Goal: Transaction & Acquisition: Purchase product/service

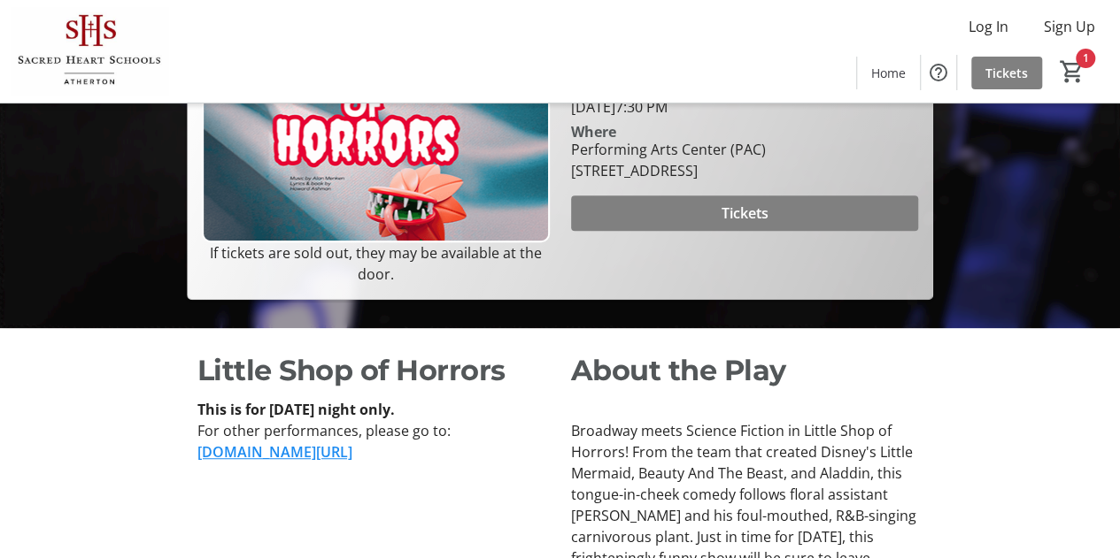
scroll to position [335, 0]
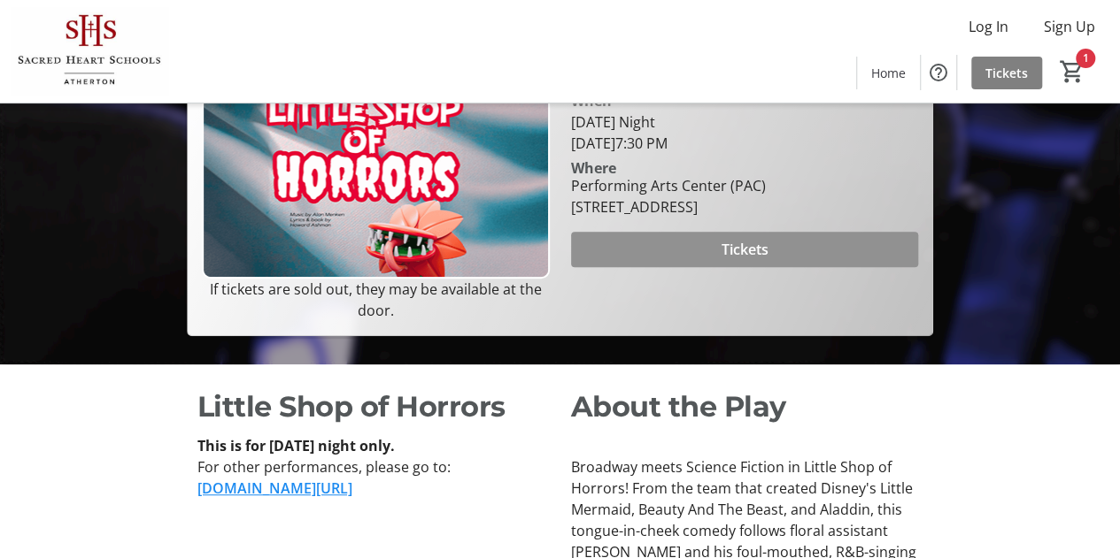
click at [742, 260] on span "Tickets" at bounding box center [743, 249] width 47 height 21
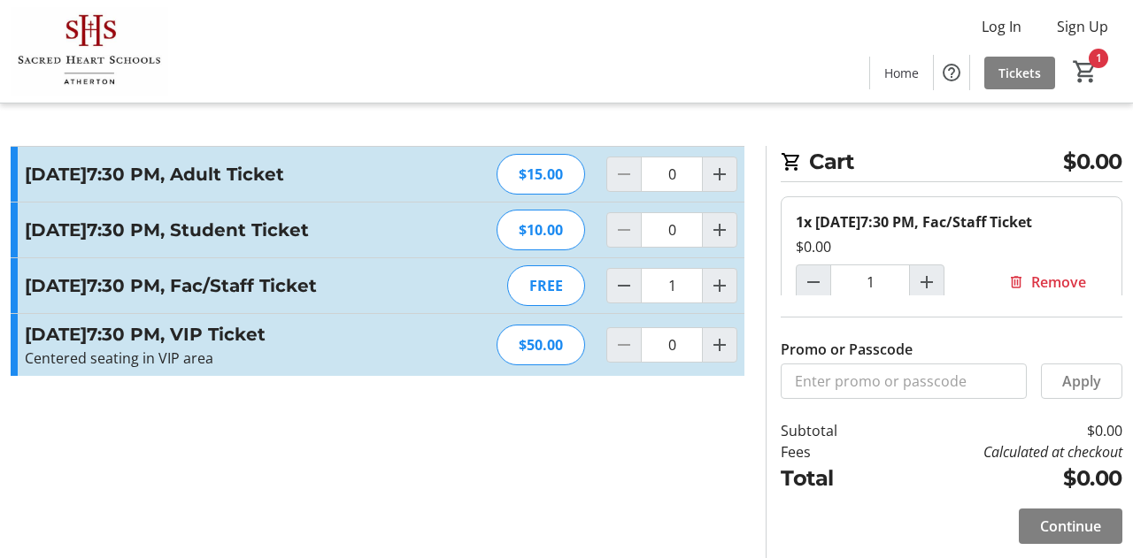
click at [558, 306] on div "FREE" at bounding box center [546, 286] width 78 height 41
click at [727, 296] on mat-icon "Increment by one" at bounding box center [719, 285] width 21 height 21
type input "2"
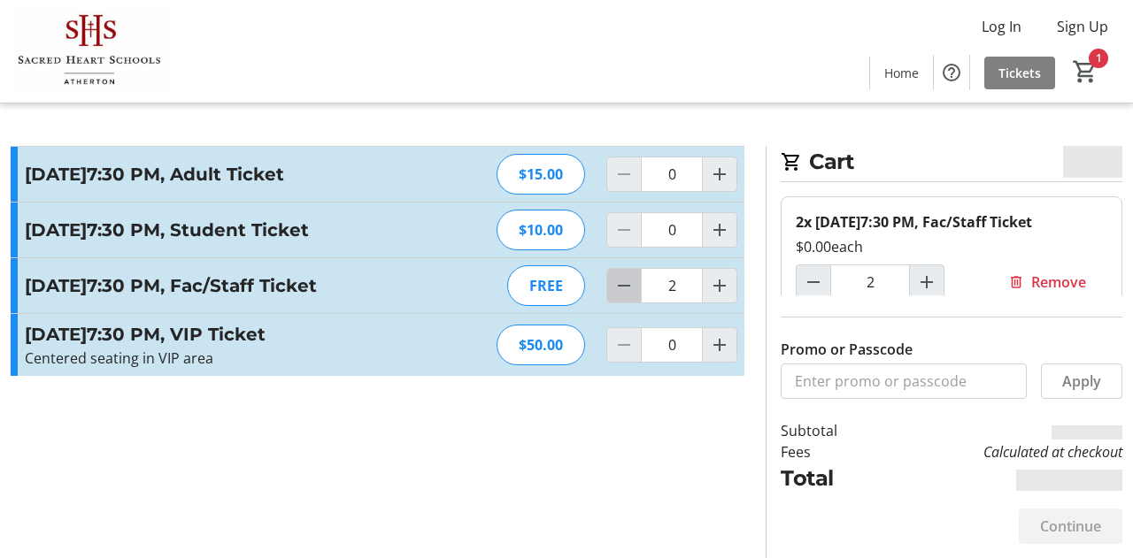
click at [623, 296] on mat-icon "Decrement by one" at bounding box center [623, 285] width 21 height 21
type input "1"
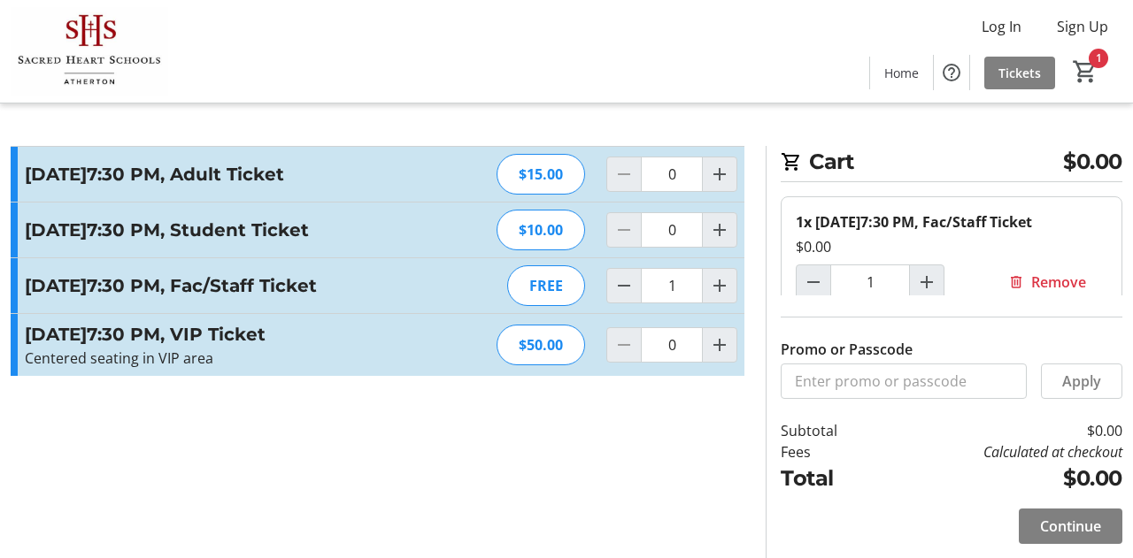
type input "0"
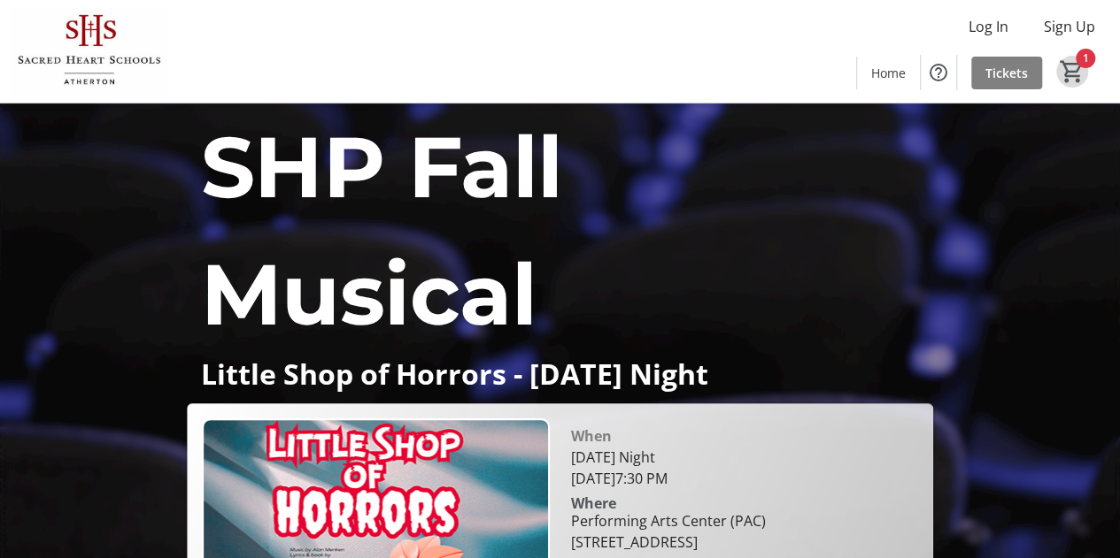
click at [1080, 66] on mat-icon "1" at bounding box center [1071, 71] width 27 height 27
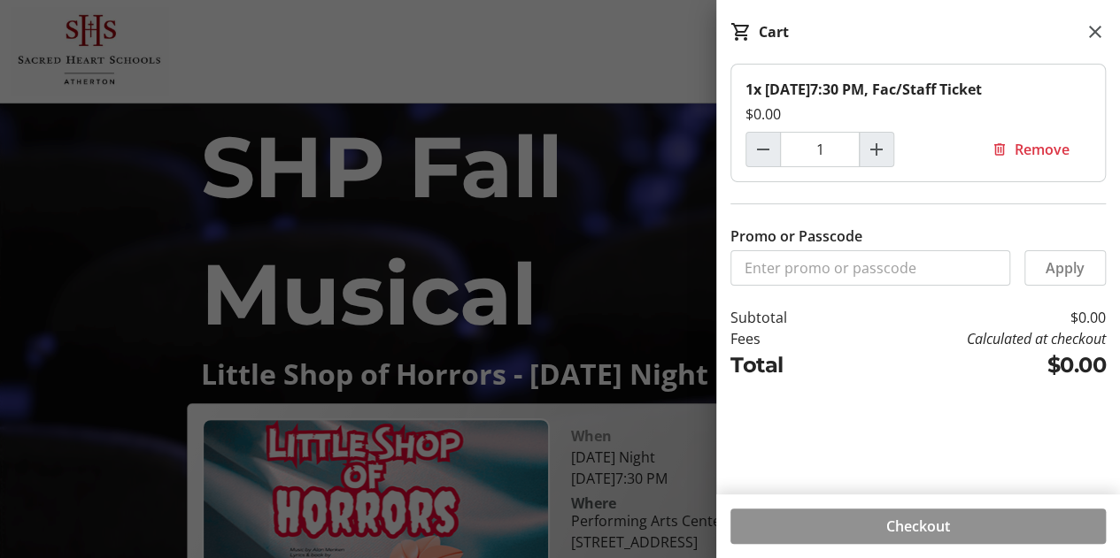
click at [959, 520] on span at bounding box center [917, 526] width 375 height 42
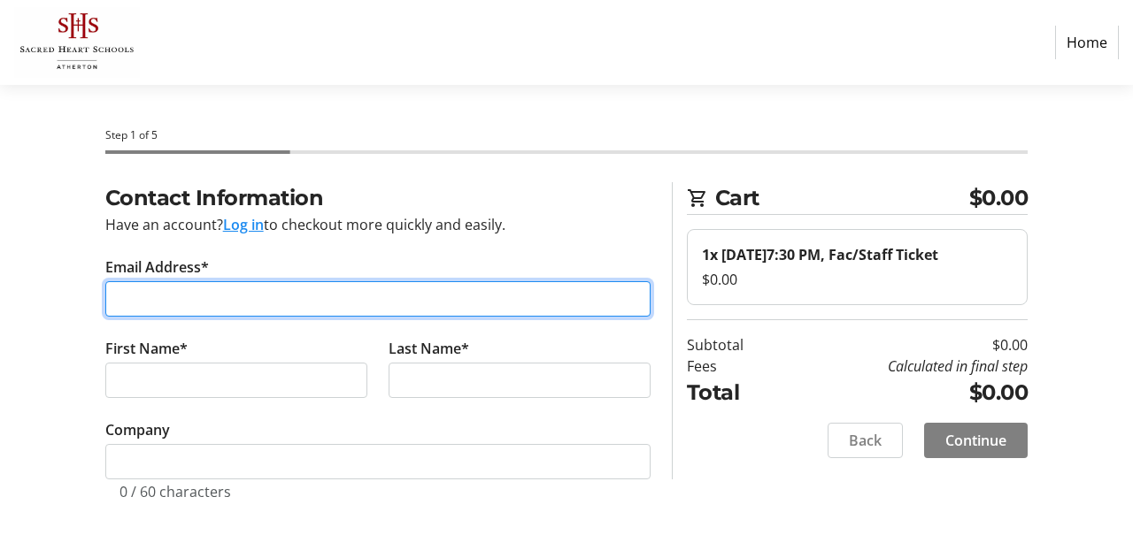
click at [437, 295] on input "Email Address*" at bounding box center [377, 298] width 545 height 35
type input "[EMAIL_ADDRESS][DOMAIN_NAME]"
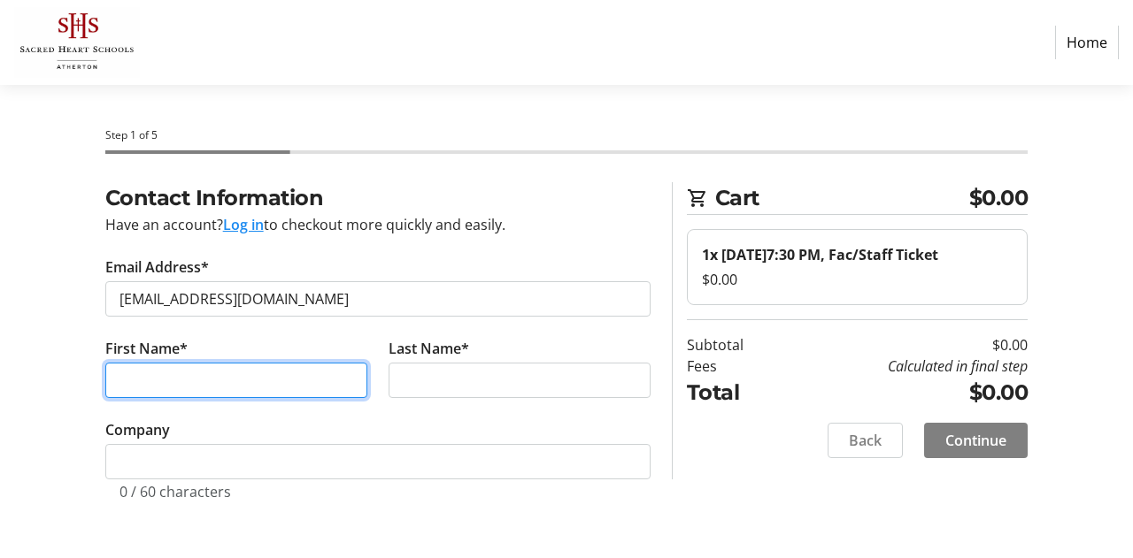
type input "[PERSON_NAME]"
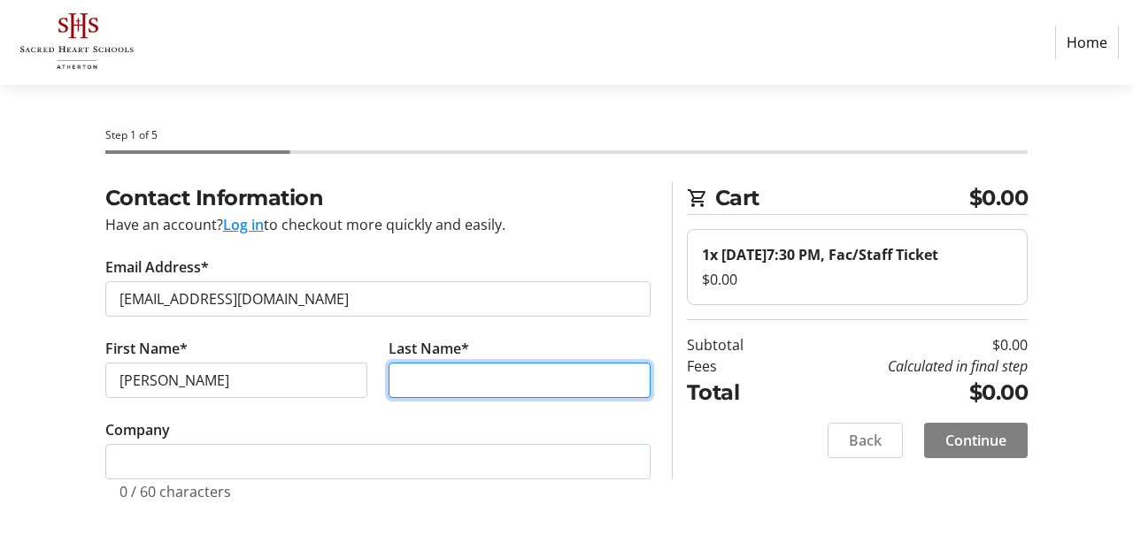
type input "[PERSON_NAME]"
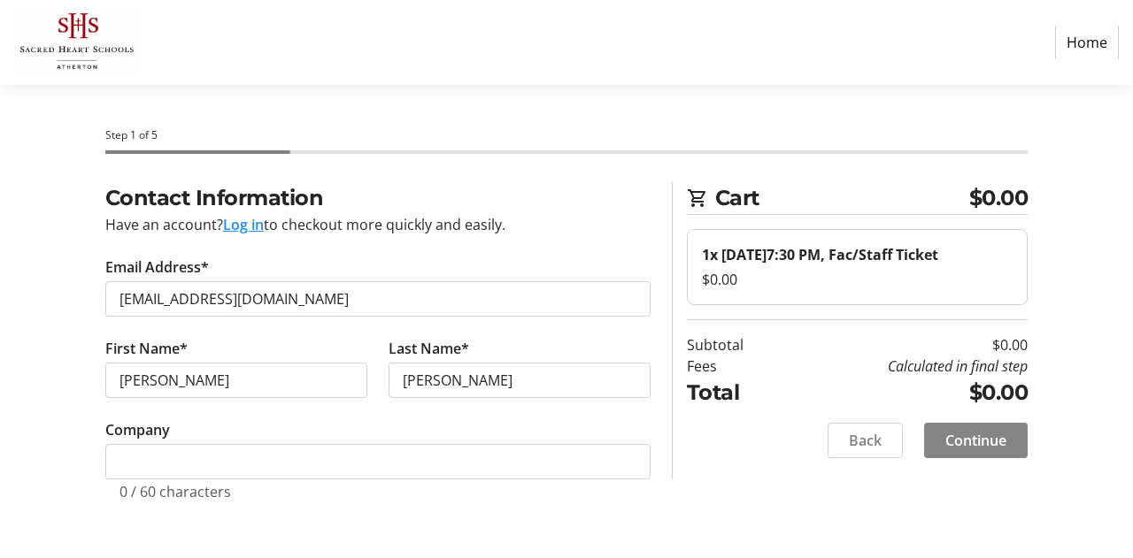
click at [945, 451] on span "Continue" at bounding box center [975, 440] width 61 height 21
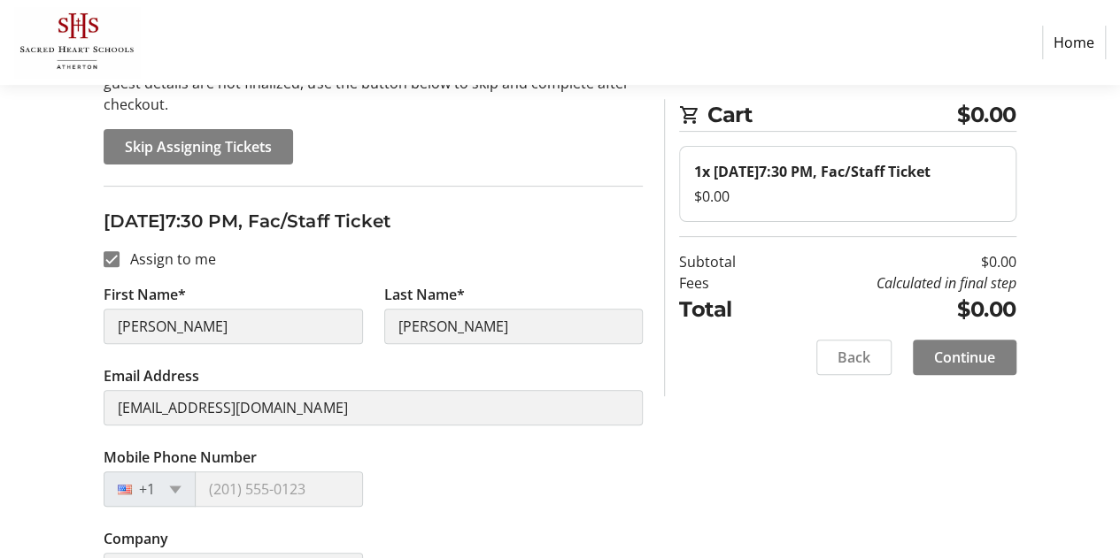
scroll to position [226, 0]
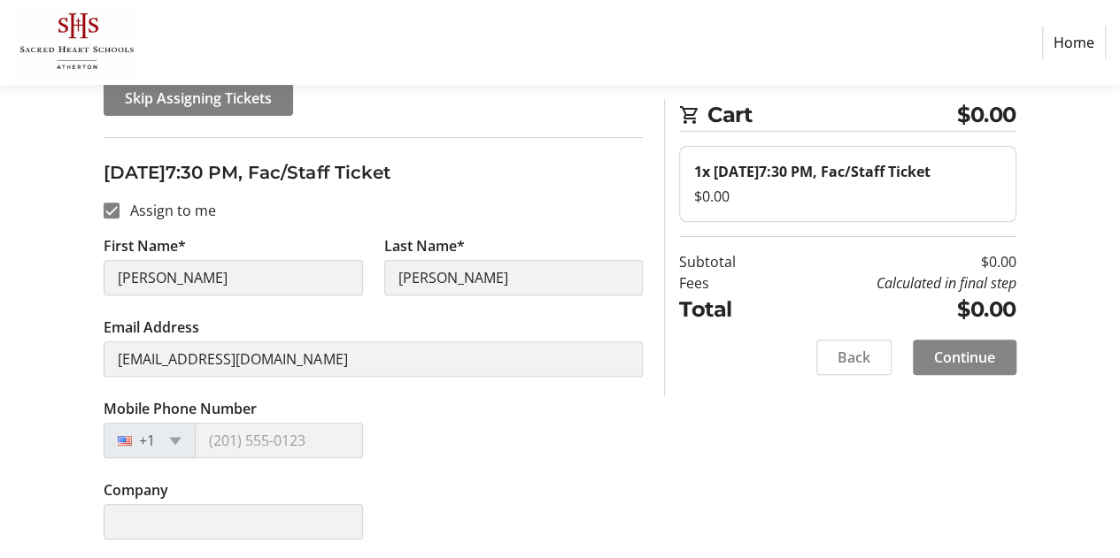
click at [984, 368] on span "Continue" at bounding box center [964, 357] width 61 height 21
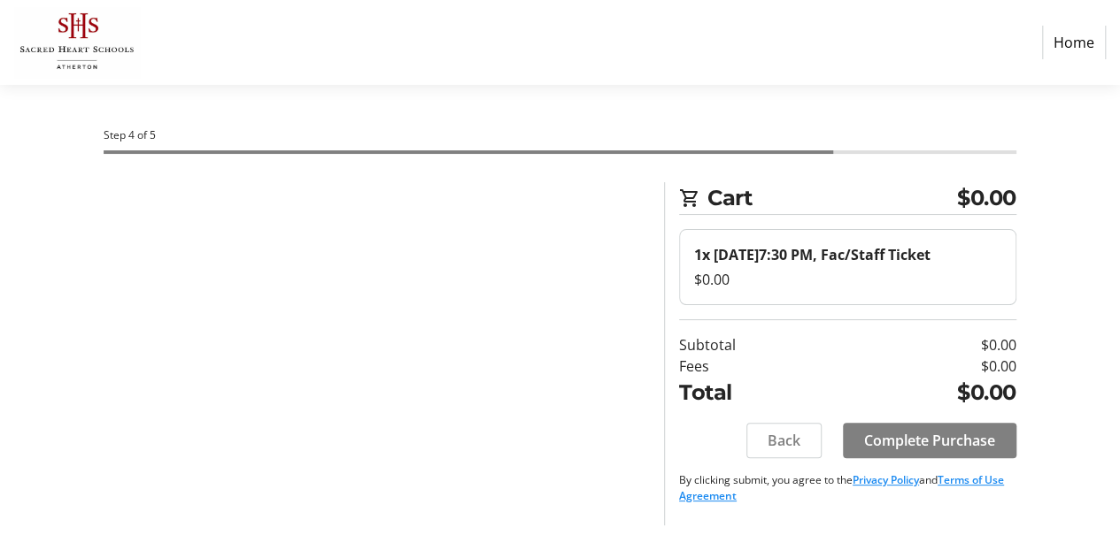
scroll to position [0, 0]
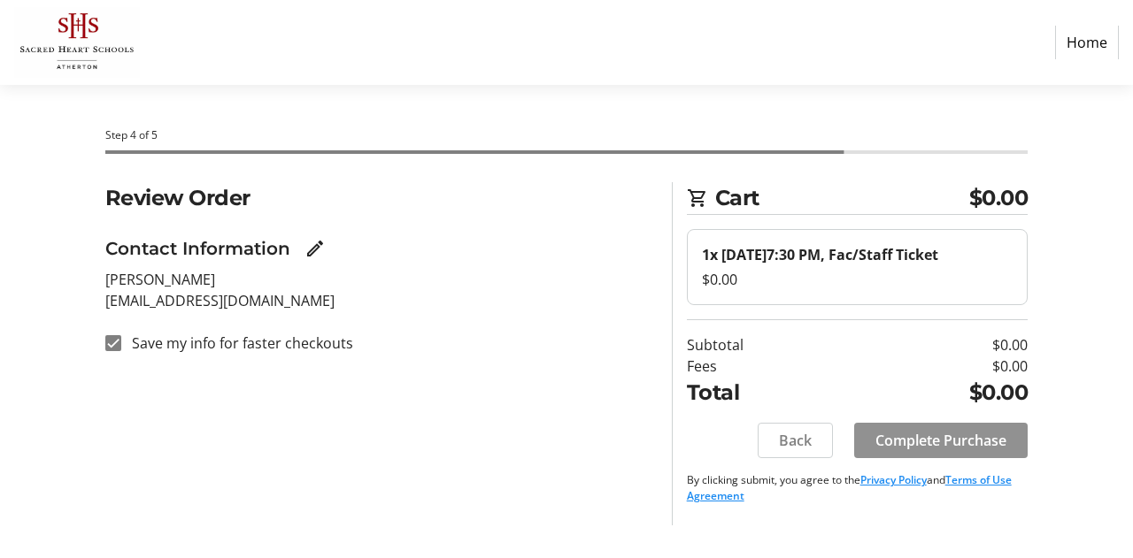
click at [892, 451] on span "Complete Purchase" at bounding box center [940, 440] width 131 height 21
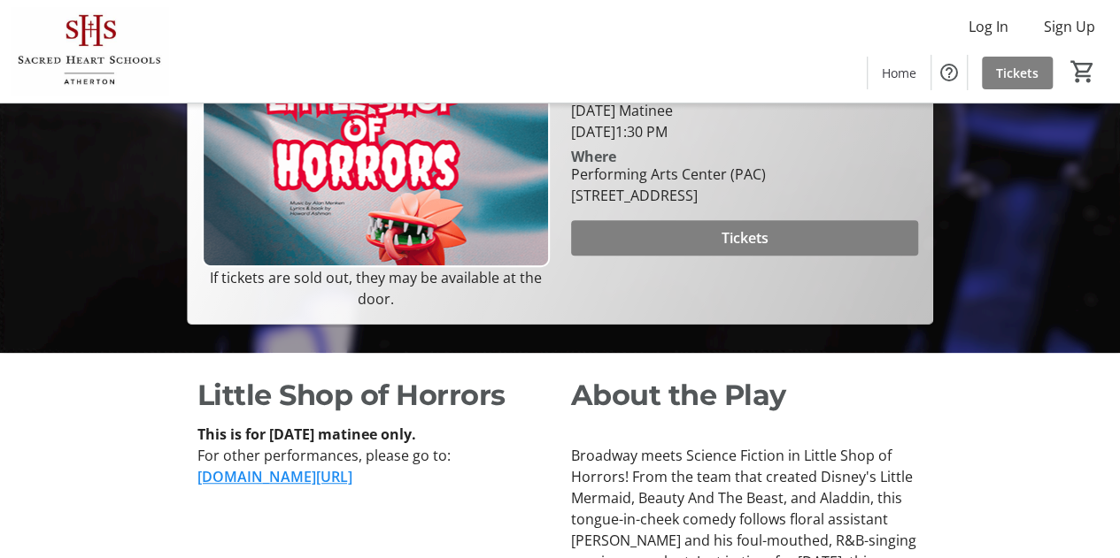
scroll to position [358, 0]
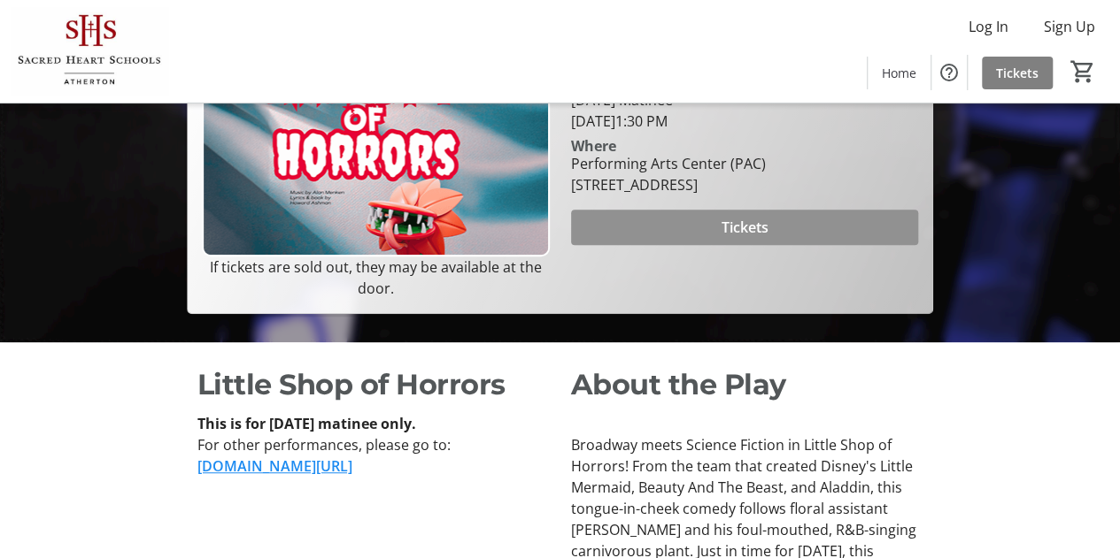
click at [751, 238] on span "Tickets" at bounding box center [743, 227] width 47 height 21
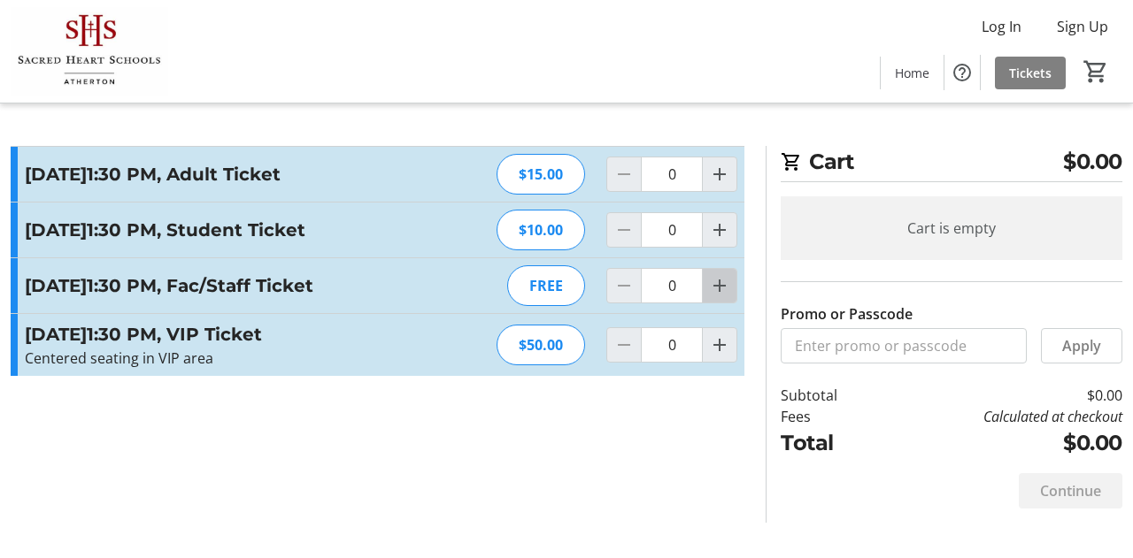
click at [722, 296] on mat-icon "Increment by one" at bounding box center [719, 285] width 21 height 21
type input "1"
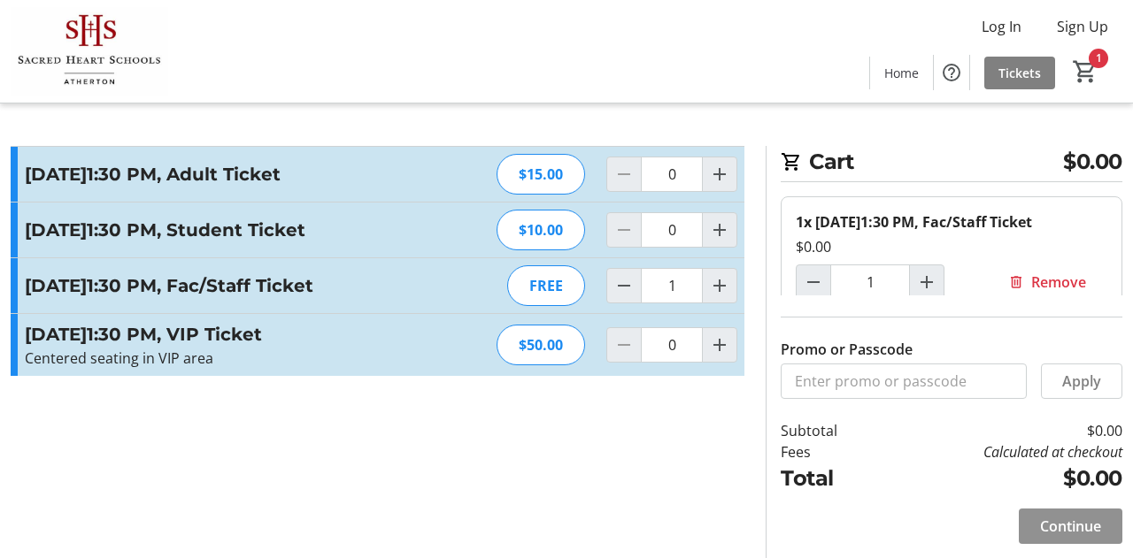
click at [1050, 520] on span "Continue" at bounding box center [1070, 526] width 61 height 21
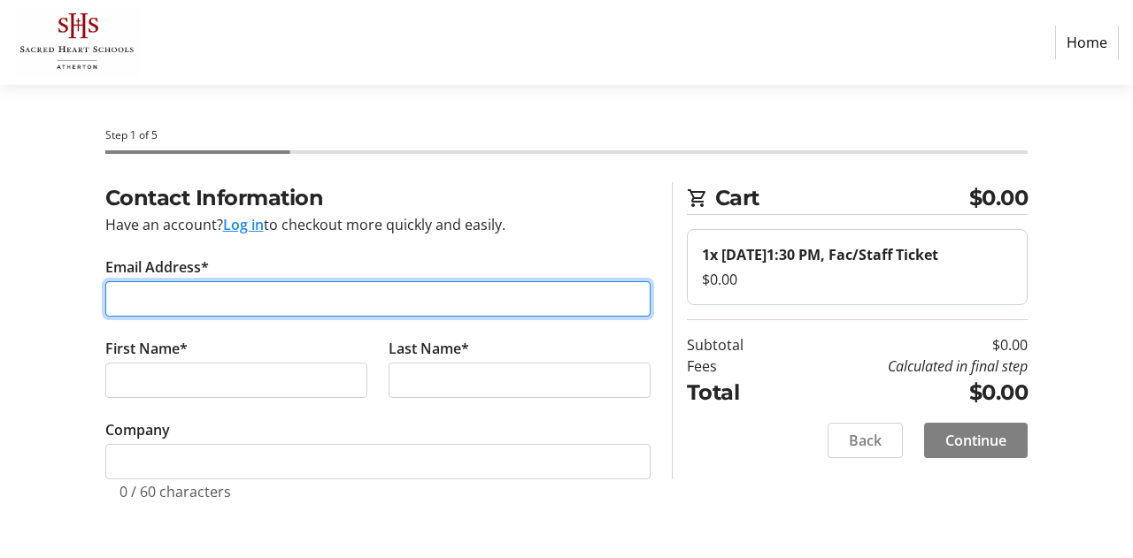
click at [533, 300] on input "Email Address*" at bounding box center [377, 298] width 545 height 35
type input "[EMAIL_ADDRESS][DOMAIN_NAME]"
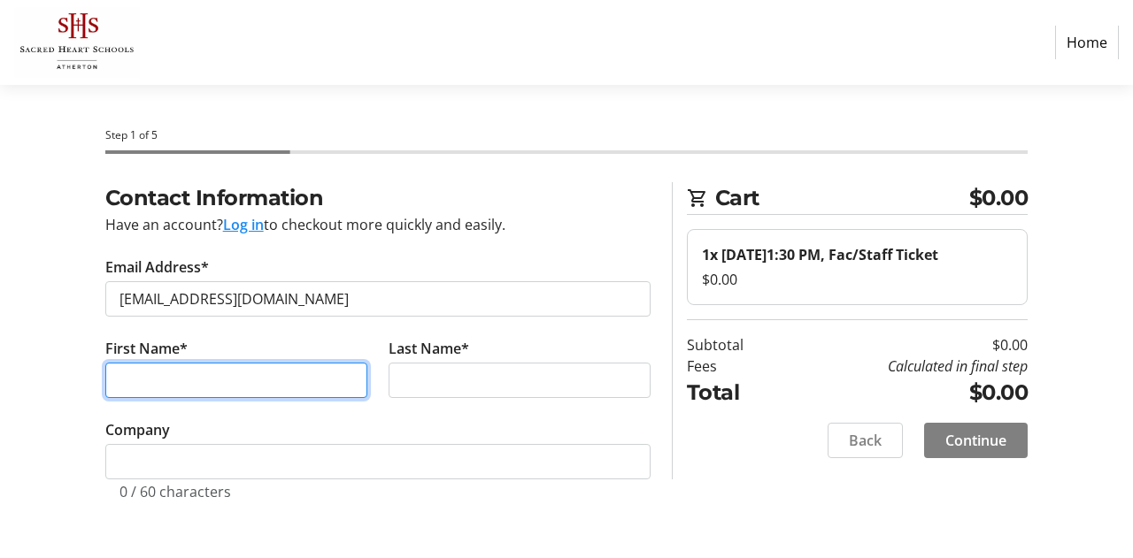
type input "[PERSON_NAME]"
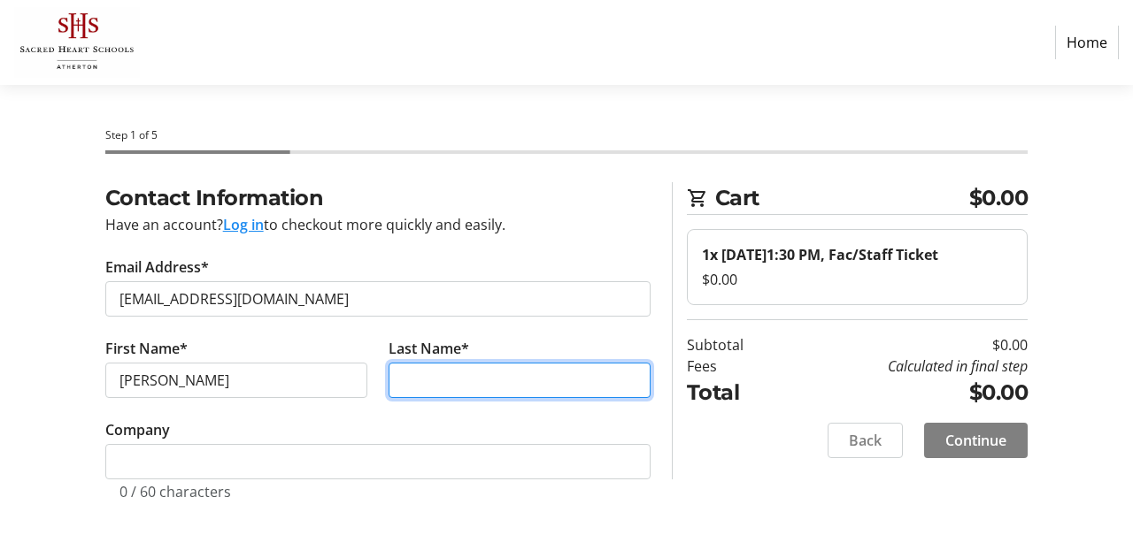
type input "[PERSON_NAME]"
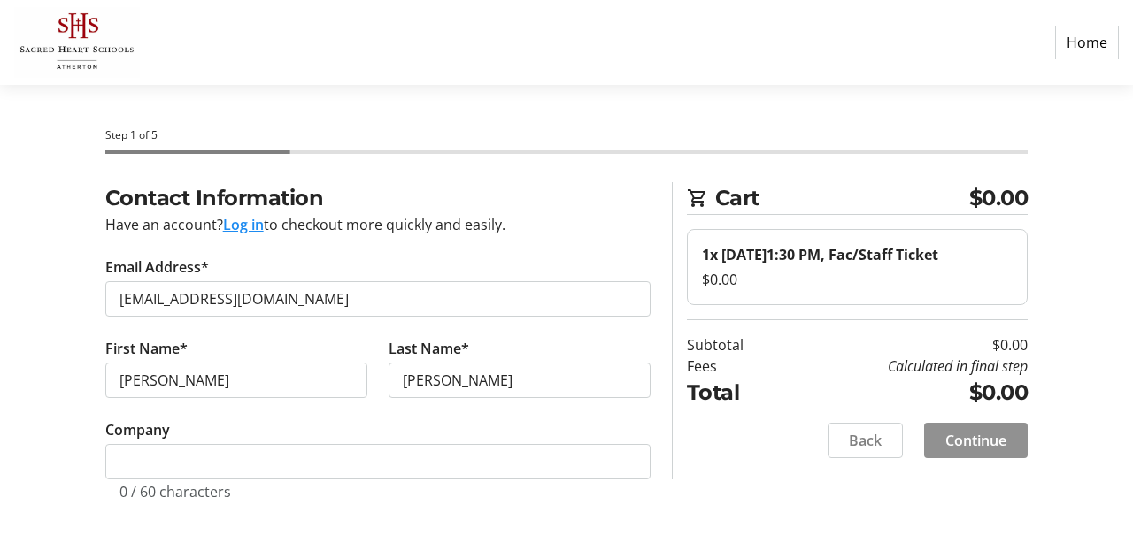
click at [966, 451] on span "Continue" at bounding box center [975, 440] width 61 height 21
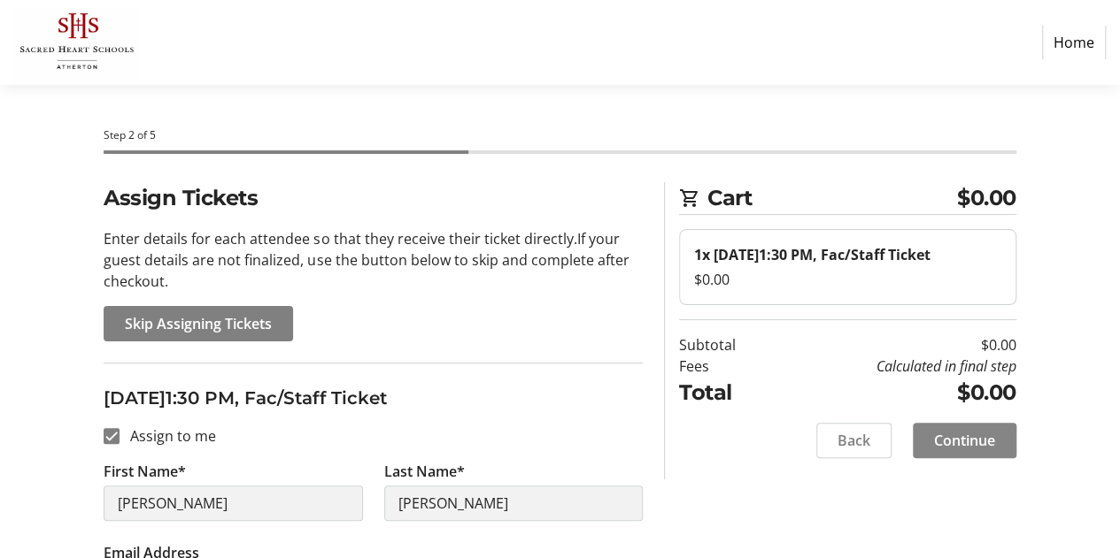
drag, startPoint x: 966, startPoint y: 456, endPoint x: 989, endPoint y: 453, distance: 23.2
click at [989, 451] on span "Continue" at bounding box center [964, 440] width 61 height 21
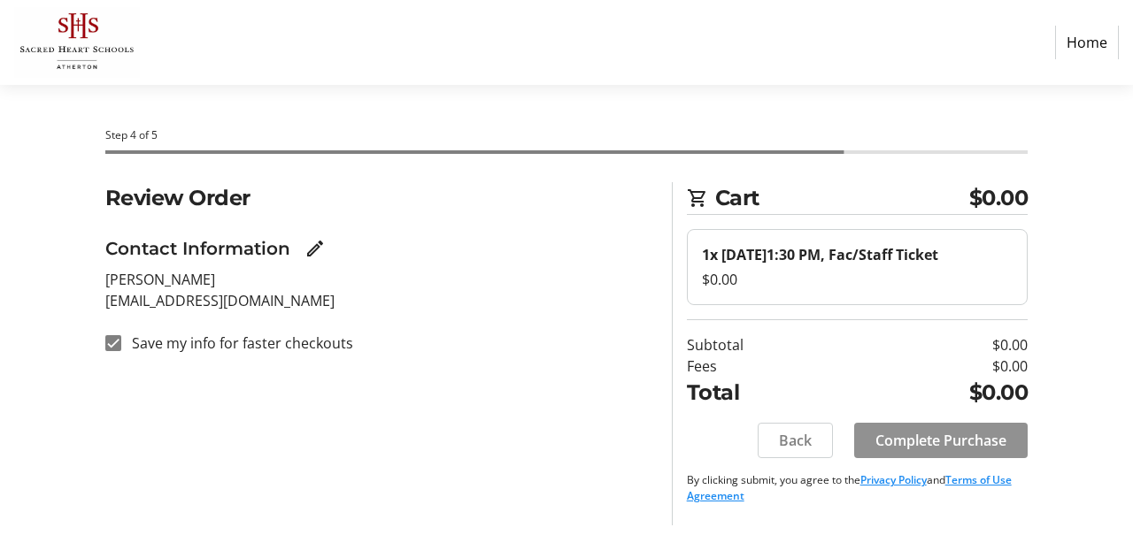
click at [978, 451] on span "Complete Purchase" at bounding box center [940, 440] width 131 height 21
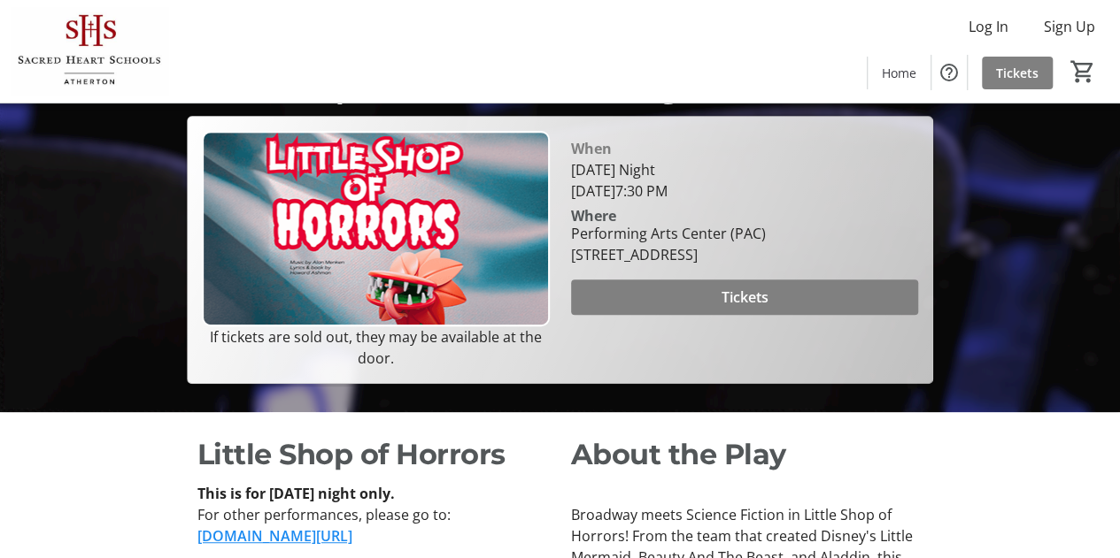
scroll to position [303, 0]
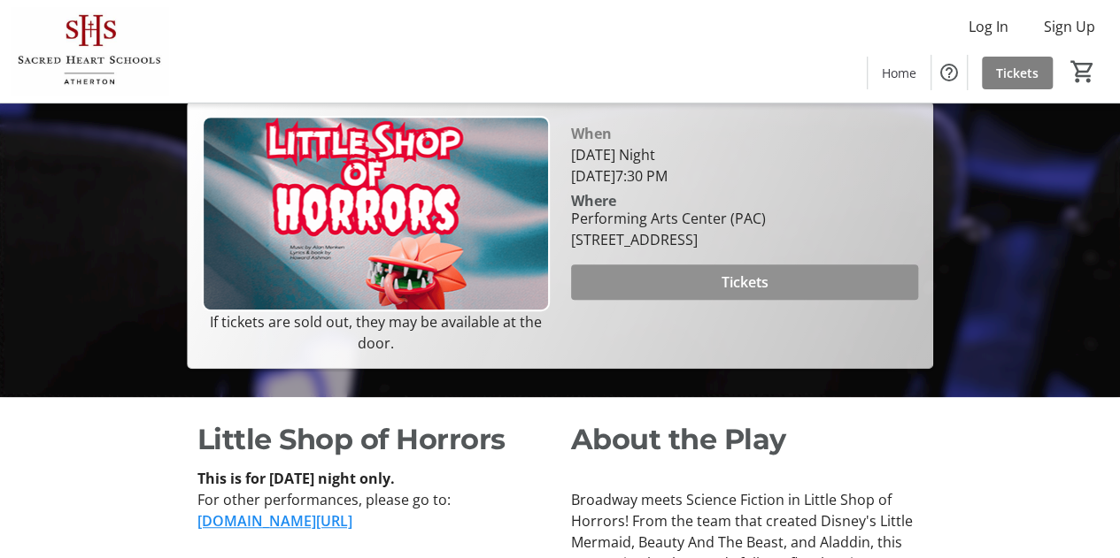
click at [696, 304] on span at bounding box center [745, 282] width 348 height 42
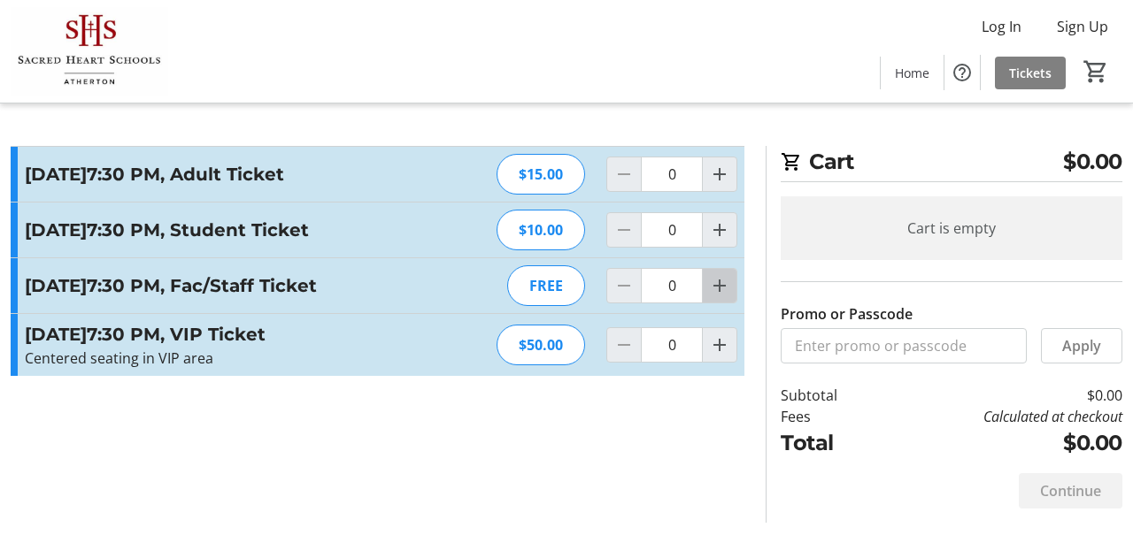
click at [727, 296] on mat-icon "Increment by one" at bounding box center [719, 285] width 21 height 21
type input "1"
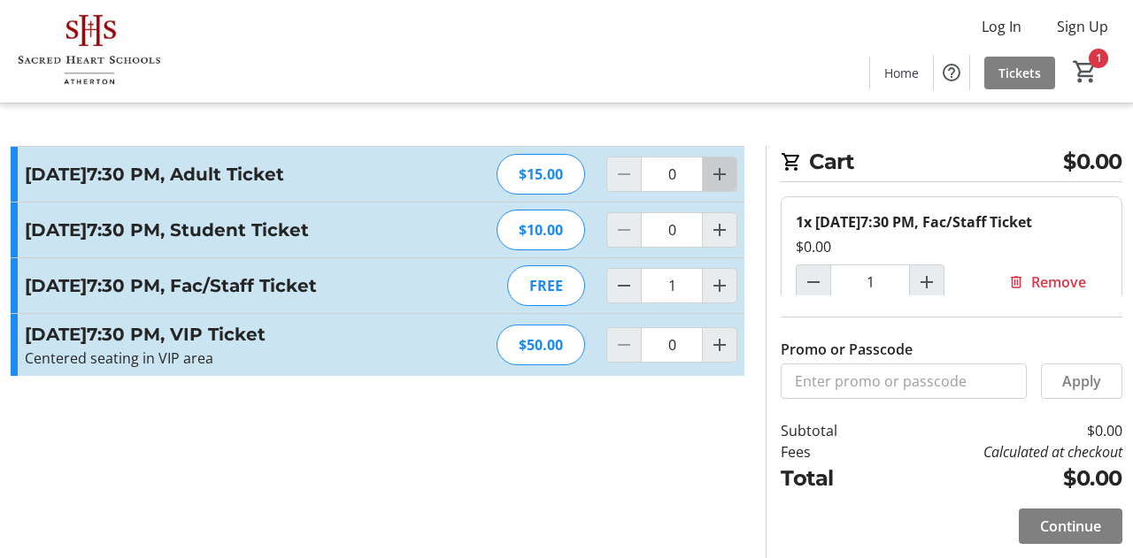
click at [719, 180] on mat-icon "Increment by one" at bounding box center [719, 174] width 21 height 21
type input "2"
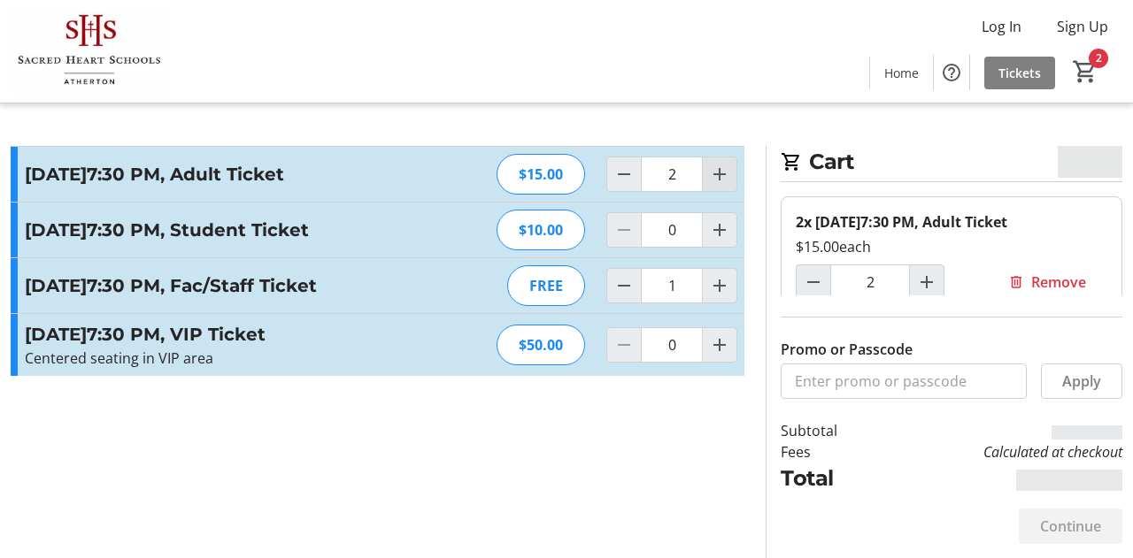
click at [719, 180] on mat-icon "Increment by one" at bounding box center [719, 174] width 21 height 21
type input "3"
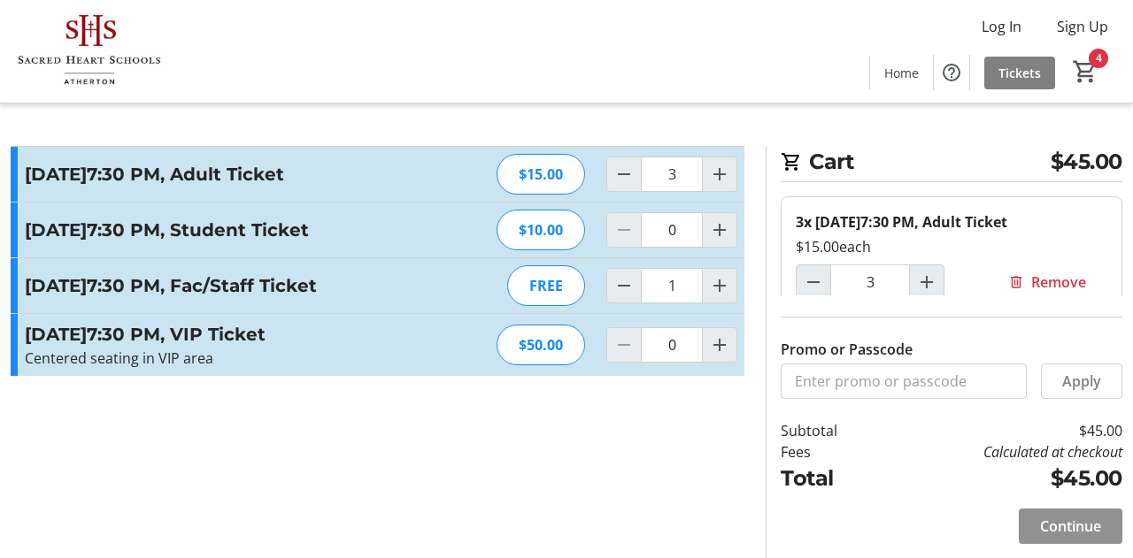
click at [1048, 526] on span "Continue" at bounding box center [1070, 526] width 61 height 21
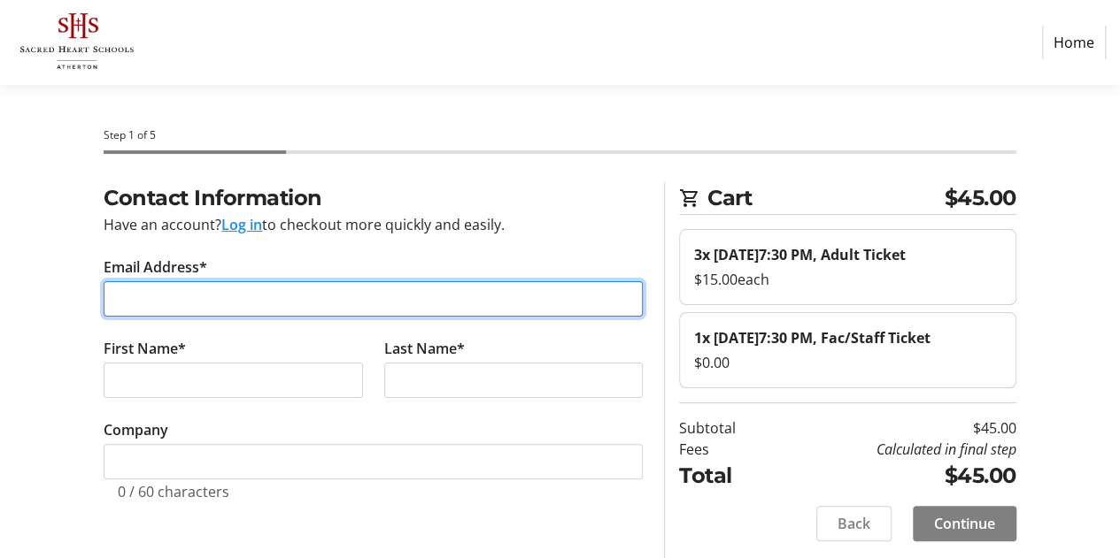
click at [521, 300] on input "Email Address*" at bounding box center [373, 298] width 539 height 35
type input "[EMAIL_ADDRESS][DOMAIN_NAME]"
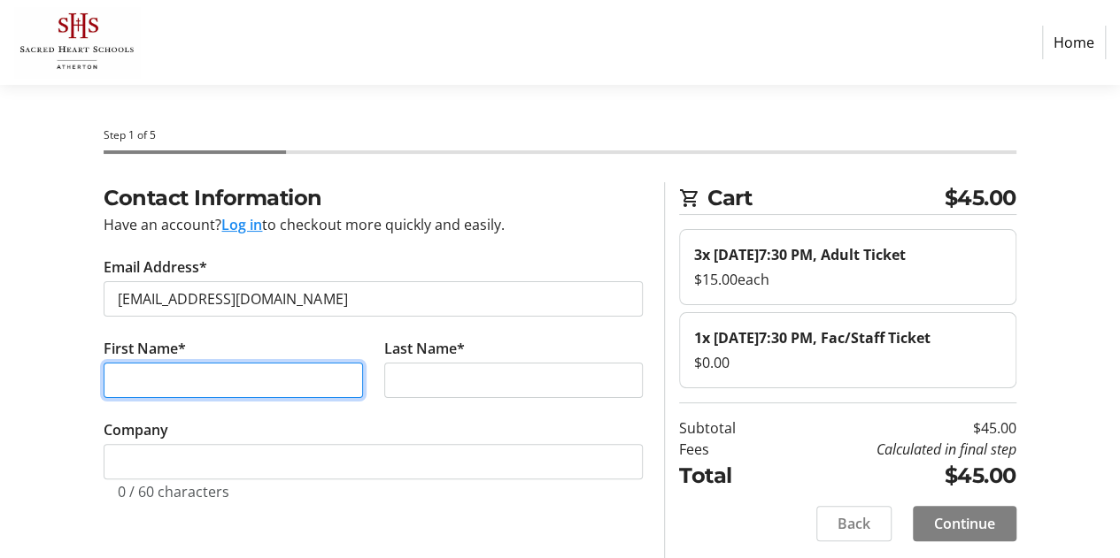
type input "[PERSON_NAME]"
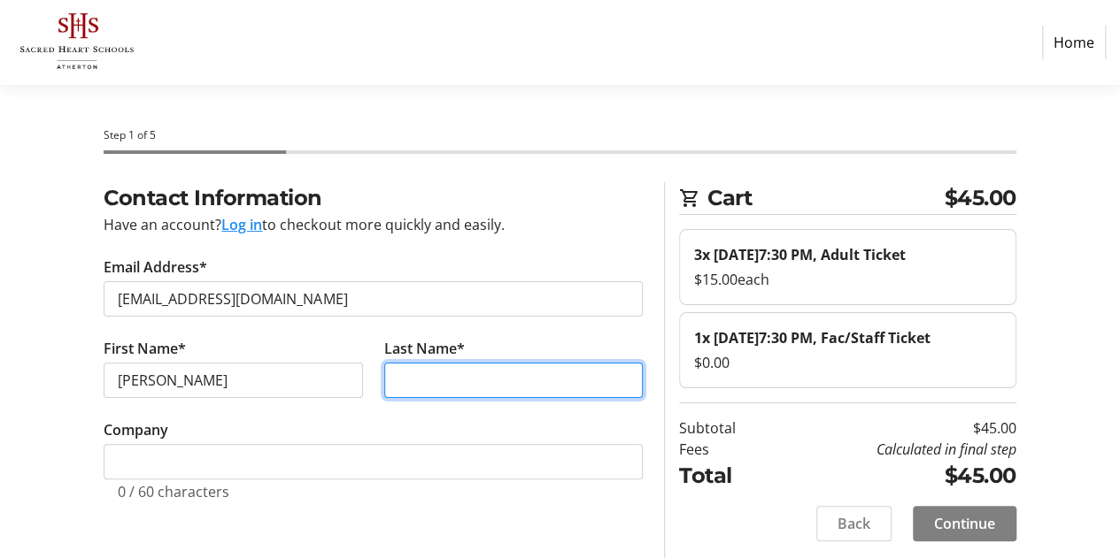
type input "[PERSON_NAME]"
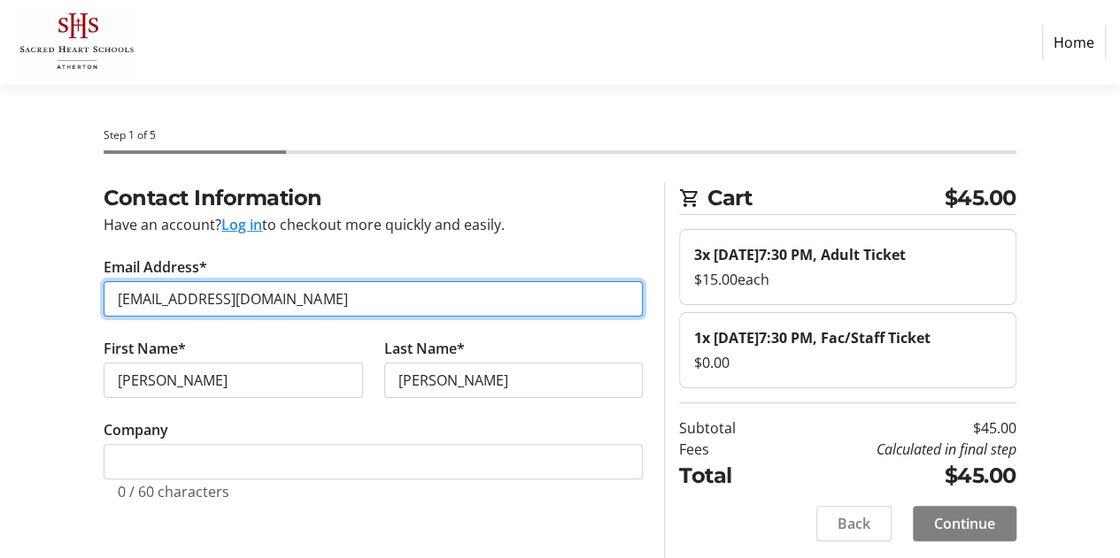
scroll to position [44, 0]
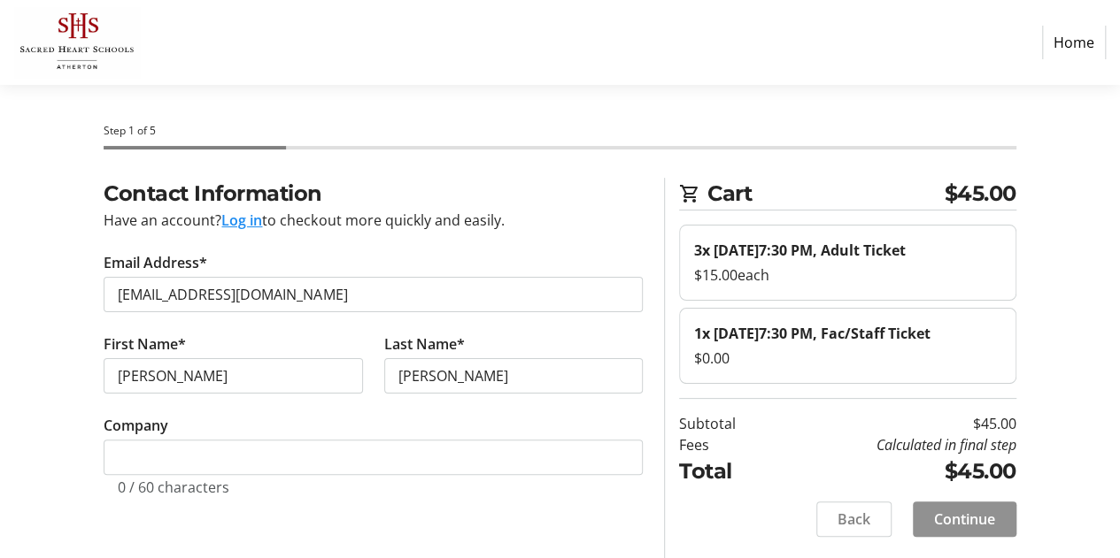
click at [956, 511] on span "Continue" at bounding box center [964, 519] width 61 height 21
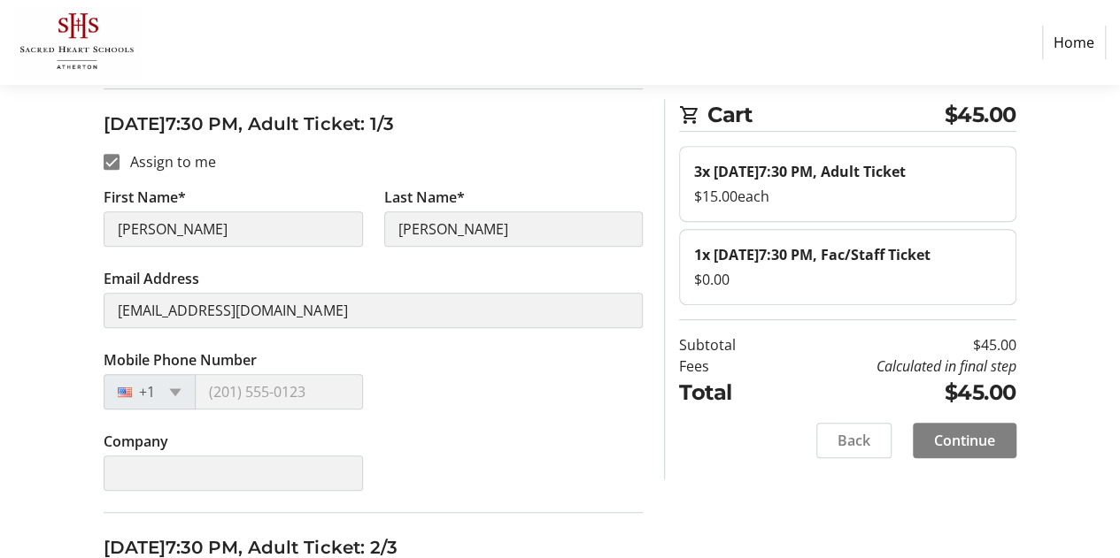
scroll to position [281, 0]
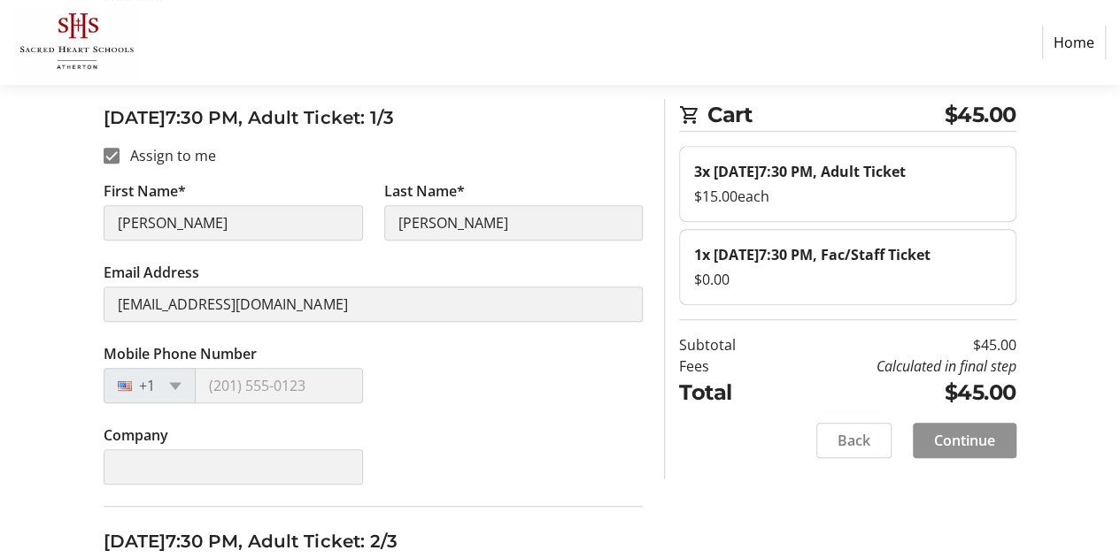
click at [968, 451] on span "Continue" at bounding box center [964, 440] width 61 height 21
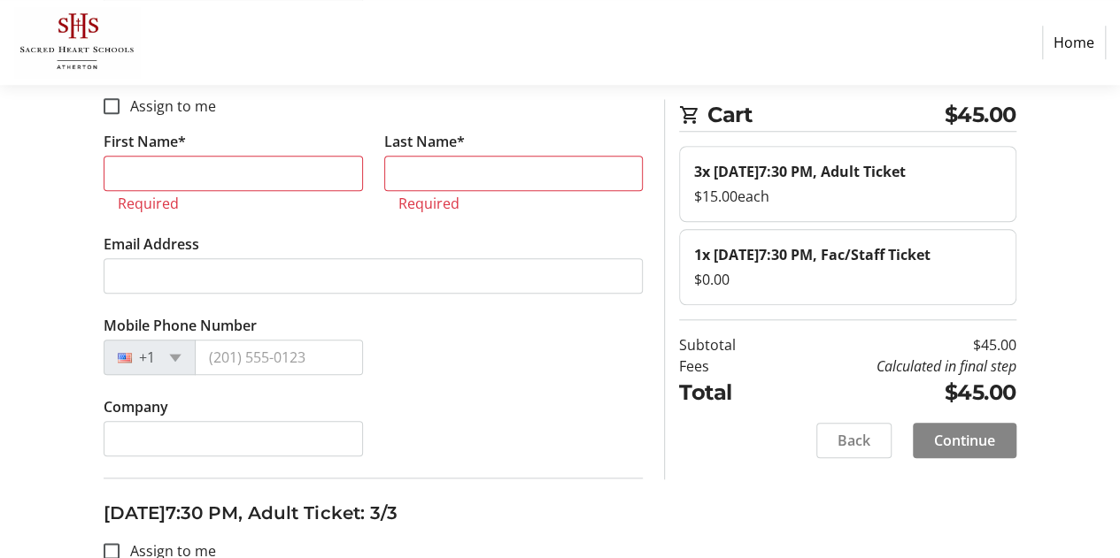
scroll to position [769, 0]
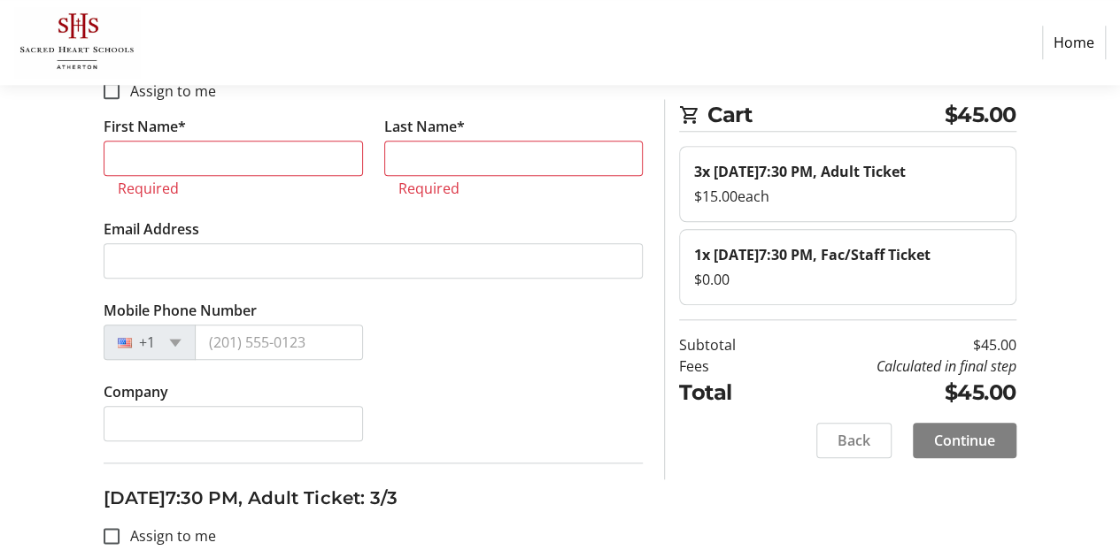
drag, startPoint x: 968, startPoint y: 473, endPoint x: 581, endPoint y: 212, distance: 467.4
click at [581, 212] on tr-form-field "Last Name* Required" at bounding box center [513, 167] width 280 height 103
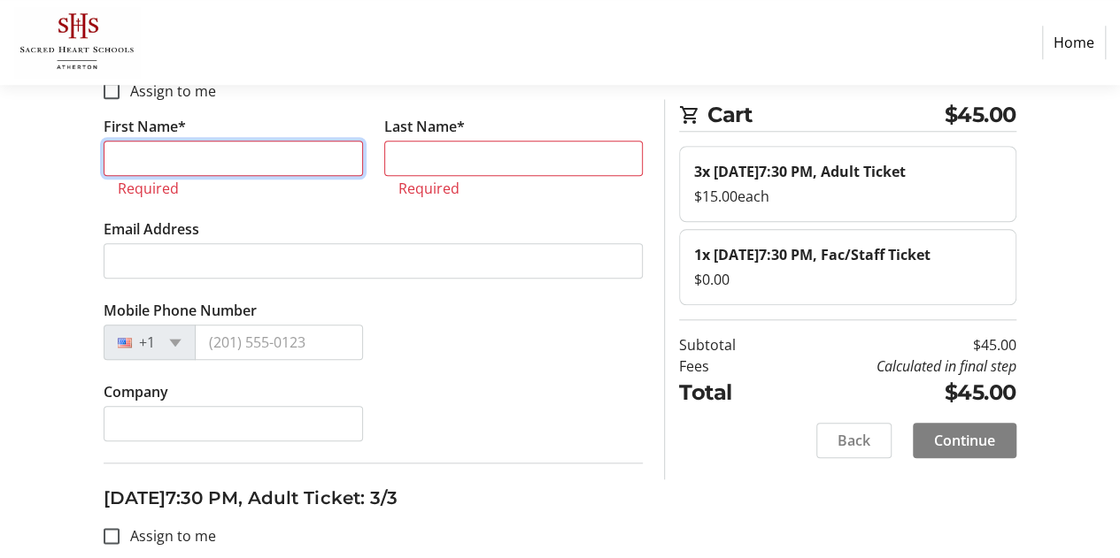
click at [267, 155] on input "First Name*" at bounding box center [233, 158] width 258 height 35
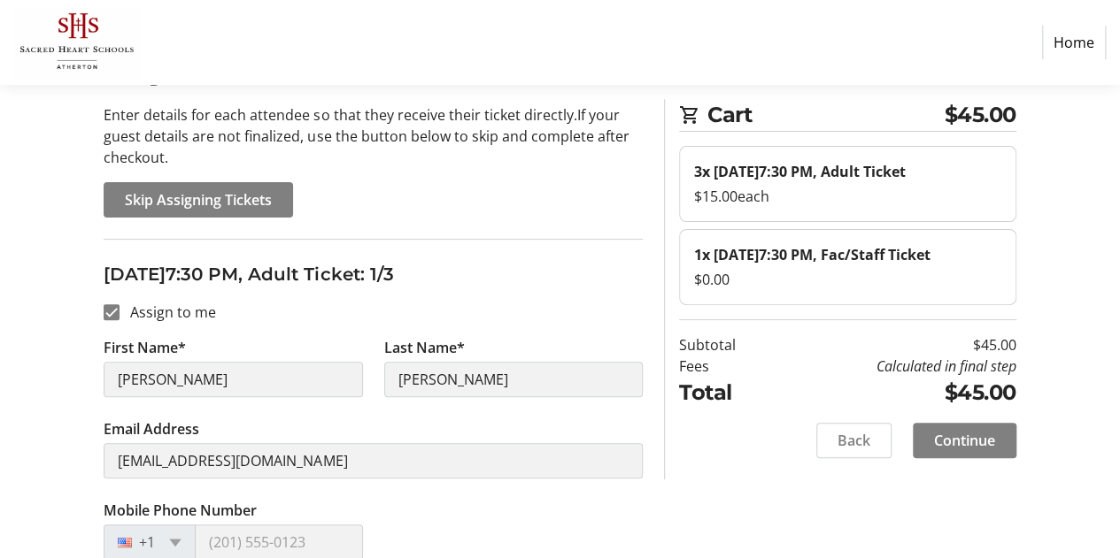
scroll to position [81, 0]
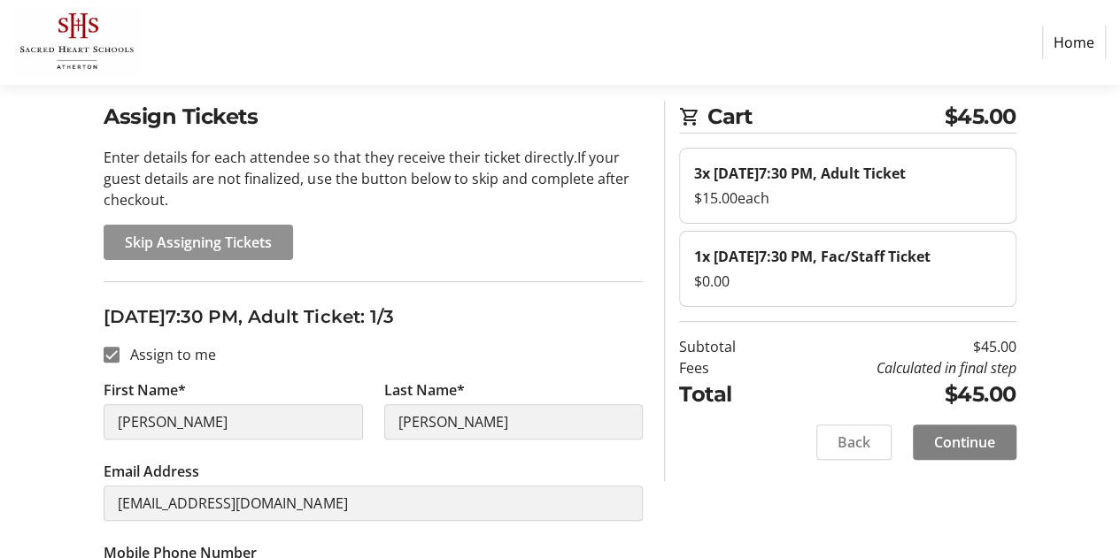
click at [258, 250] on span "Skip Assigning Tickets" at bounding box center [198, 242] width 147 height 21
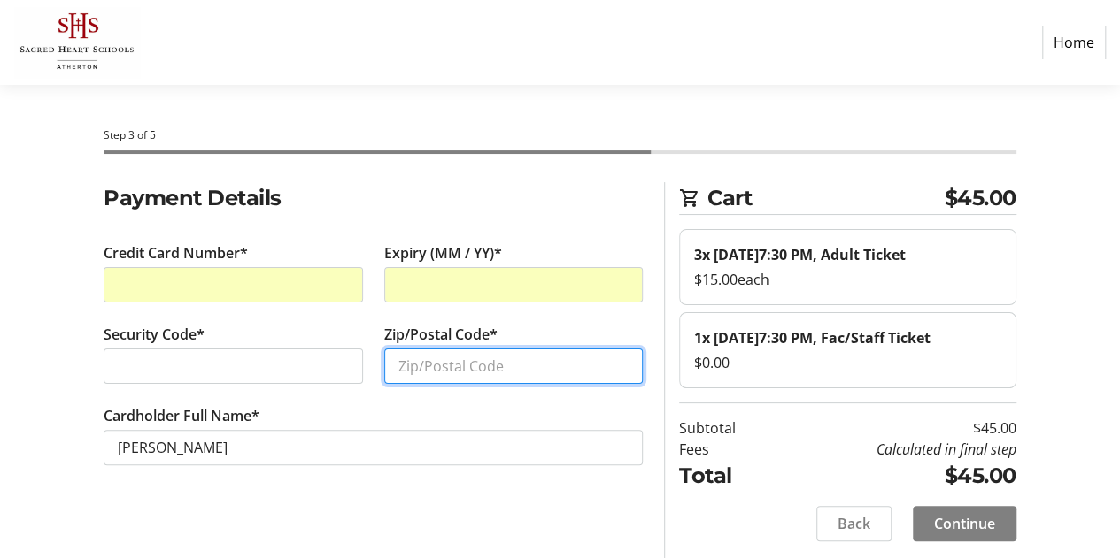
click at [429, 357] on input "Zip/Postal Code*" at bounding box center [513, 366] width 258 height 35
type input "94066"
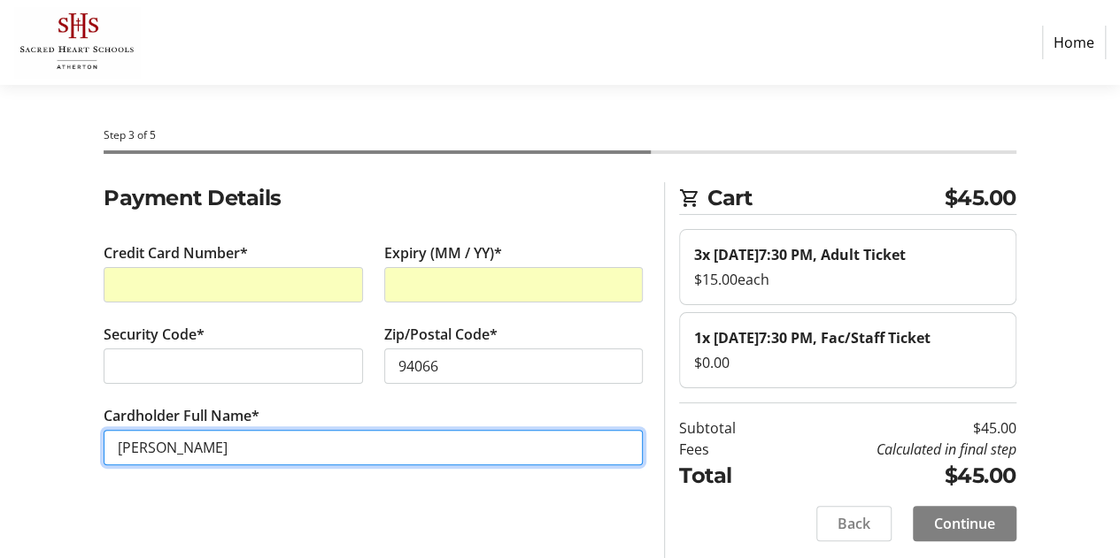
click at [188, 447] on input "[PERSON_NAME]" at bounding box center [373, 447] width 539 height 35
click at [170, 446] on input "Colleen ODonnell" at bounding box center [373, 447] width 539 height 35
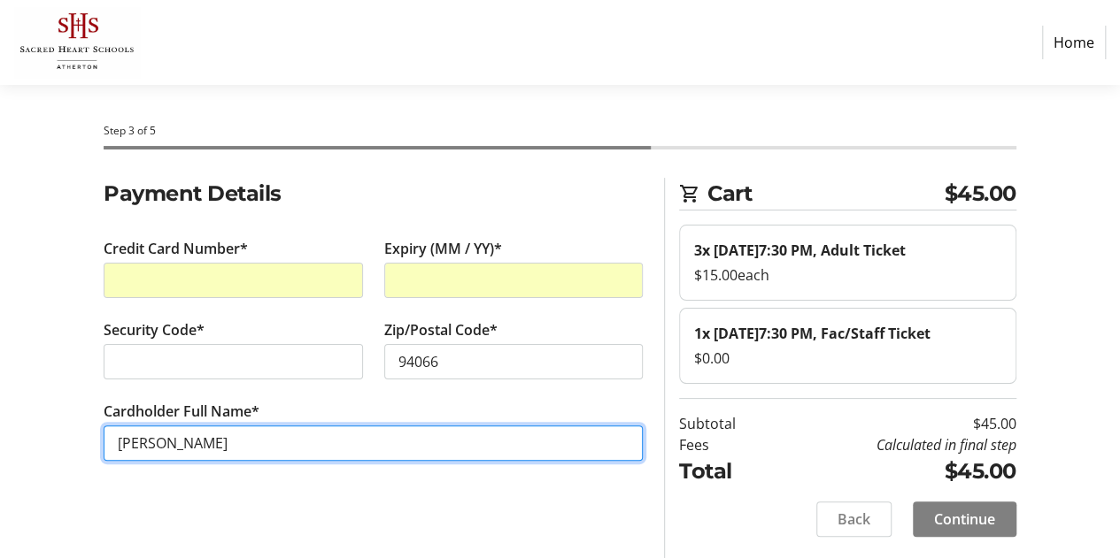
scroll to position [44, 0]
type input "[PERSON_NAME]"
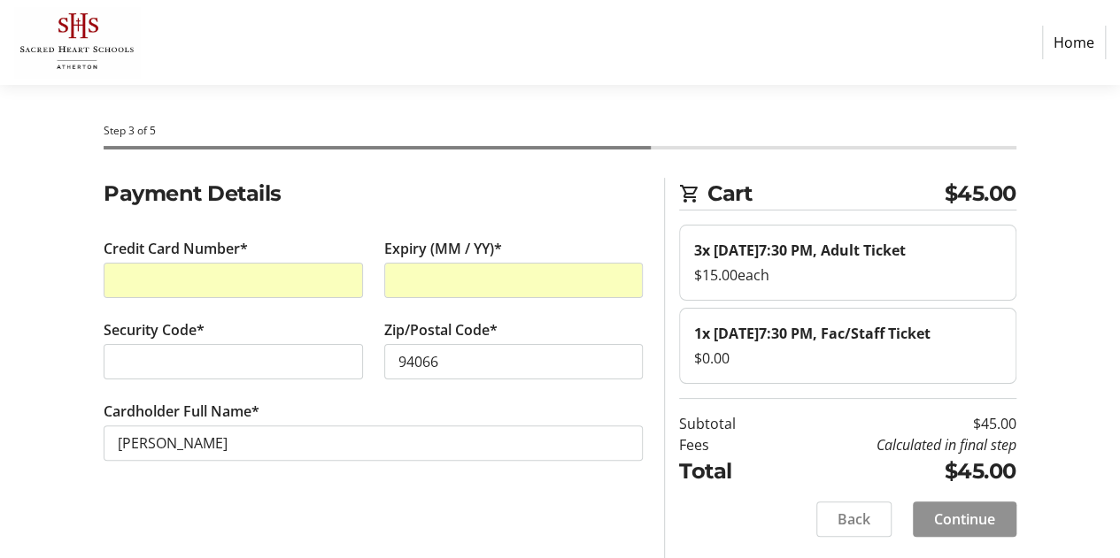
click at [958, 520] on span "Continue" at bounding box center [964, 519] width 61 height 21
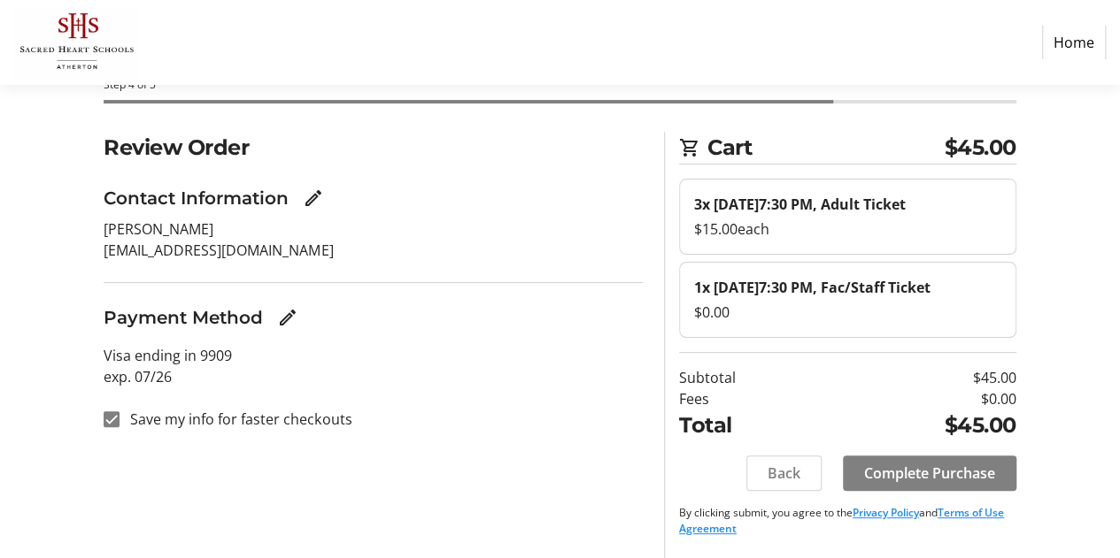
scroll to position [83, 0]
click at [111, 412] on input "Save my info for faster checkouts" at bounding box center [112, 420] width 16 height 16
checkbox input "false"
click at [876, 470] on span "Complete Purchase" at bounding box center [929, 473] width 131 height 21
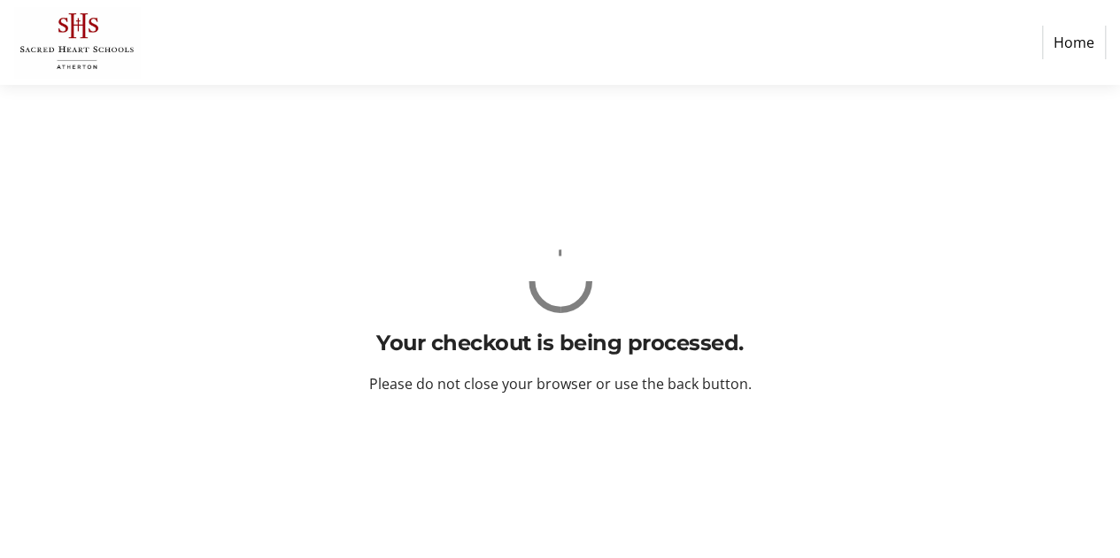
scroll to position [0, 0]
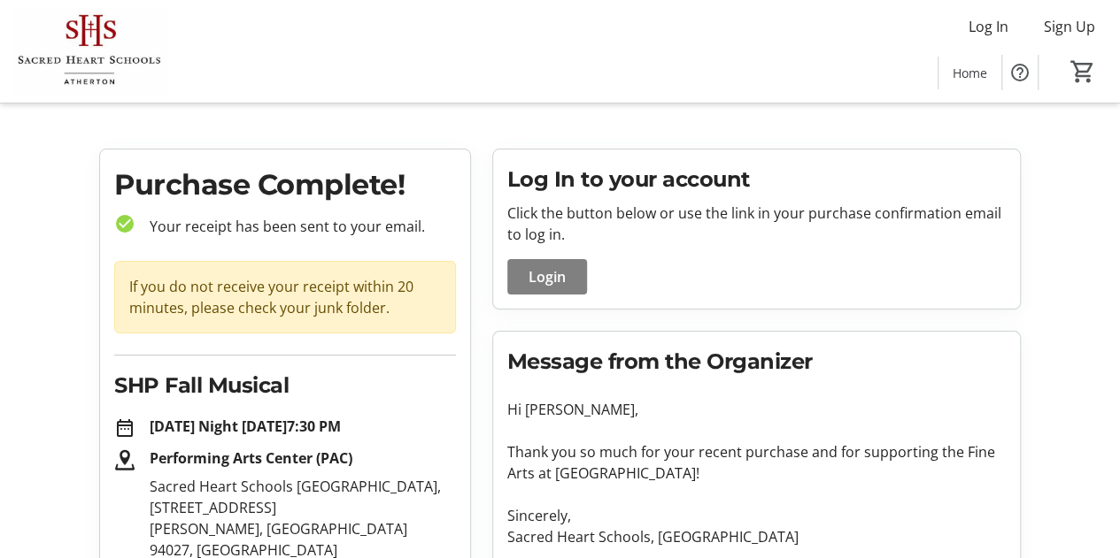
scroll to position [8, 0]
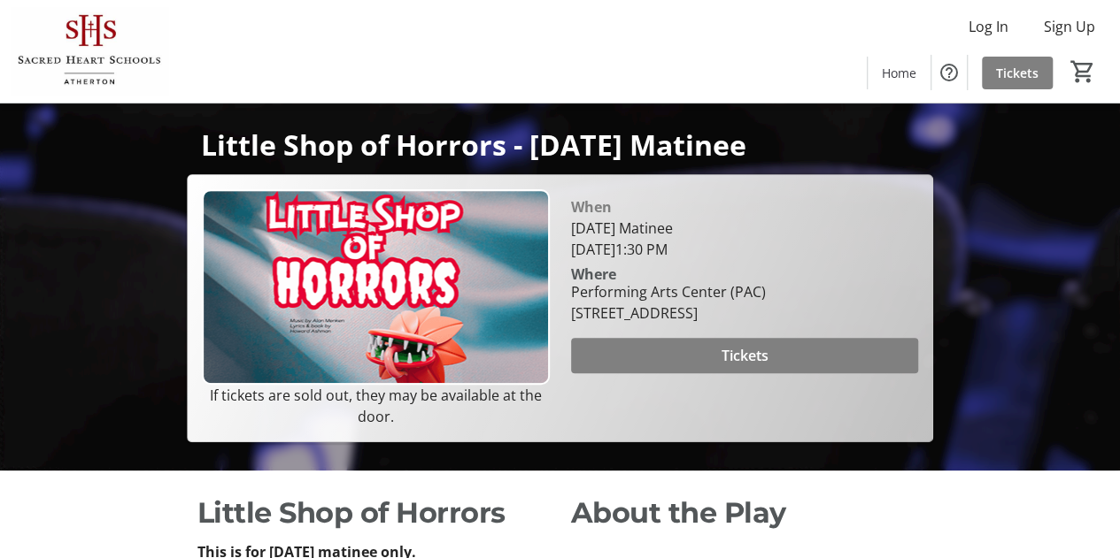
scroll to position [307, 0]
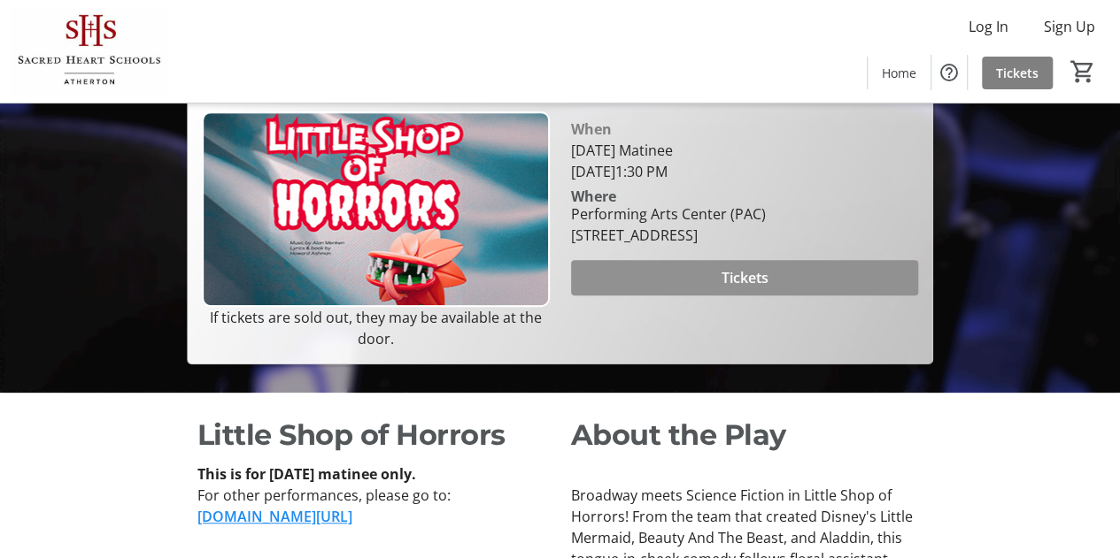
click at [761, 289] on span "Tickets" at bounding box center [743, 277] width 47 height 21
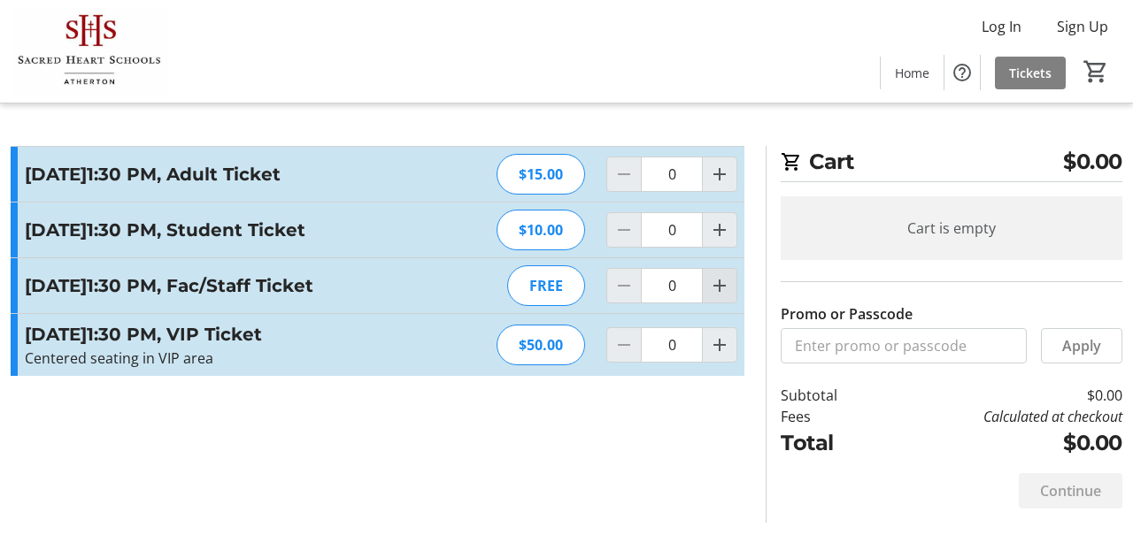
click at [724, 296] on mat-icon "Increment by one" at bounding box center [719, 285] width 21 height 21
type input "1"
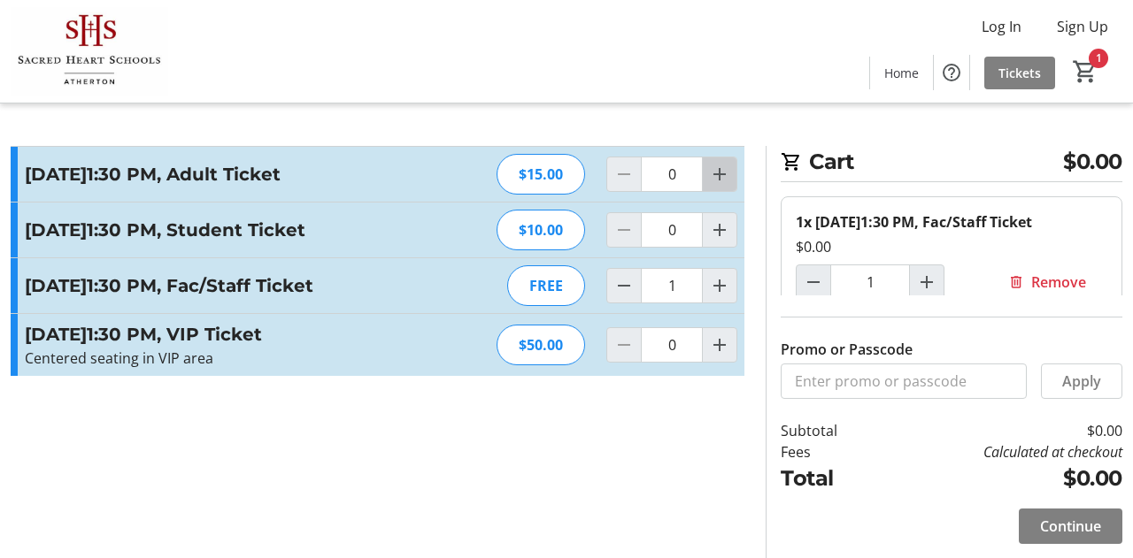
click at [721, 178] on mat-icon "Increment by one" at bounding box center [719, 174] width 21 height 21
click at [721, 173] on mat-icon "Increment by one" at bounding box center [719, 174] width 21 height 21
type input "2"
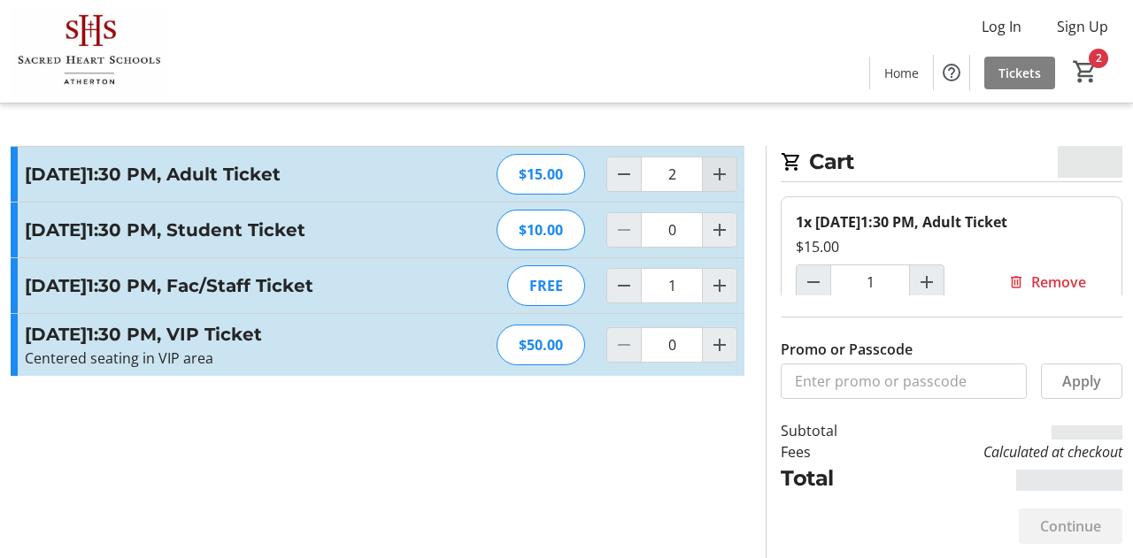
type input "2"
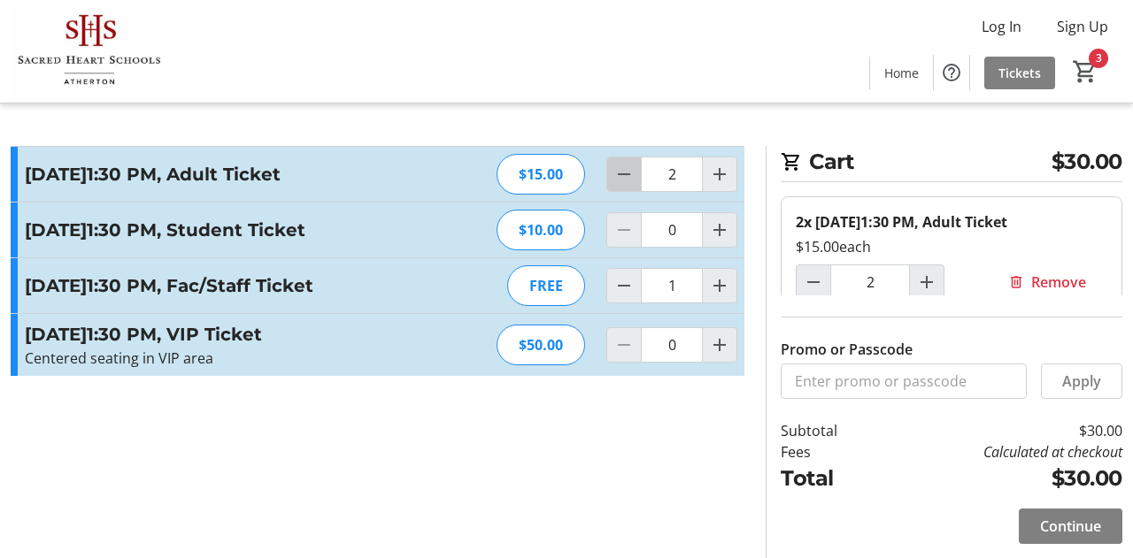
click at [627, 173] on mat-icon "Decrement by one" at bounding box center [623, 174] width 21 height 21
type input "1"
click at [1045, 524] on span "Continue" at bounding box center [1070, 526] width 61 height 21
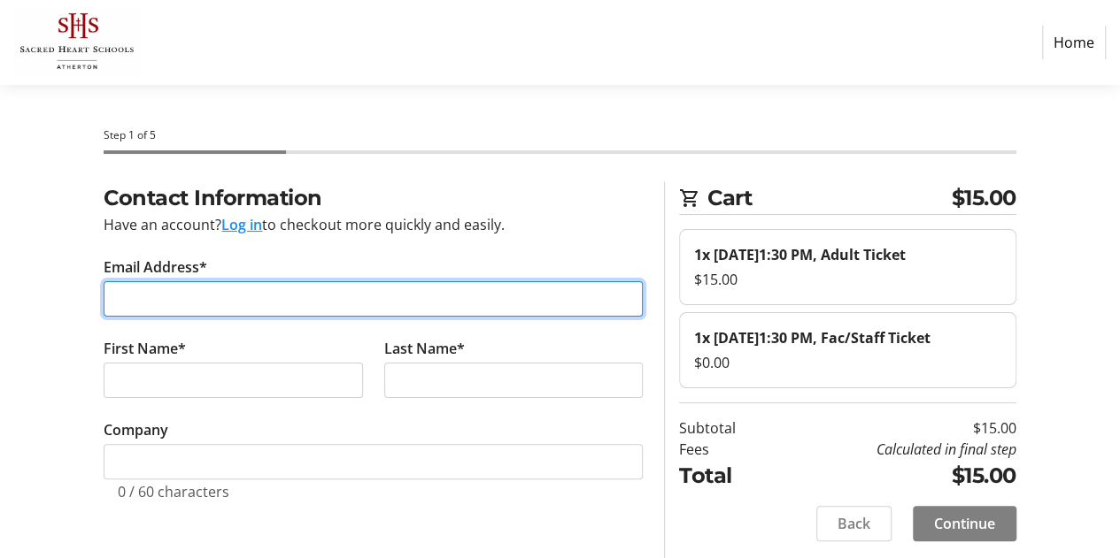
click at [495, 287] on input "Email Address*" at bounding box center [373, 298] width 539 height 35
type input "[EMAIL_ADDRESS][DOMAIN_NAME]"
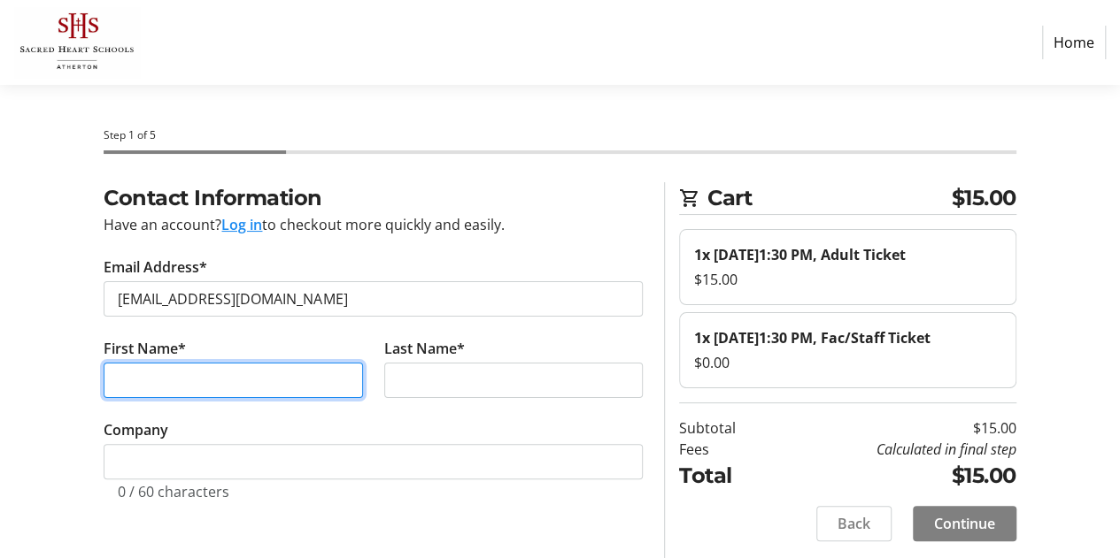
type input "[PERSON_NAME]"
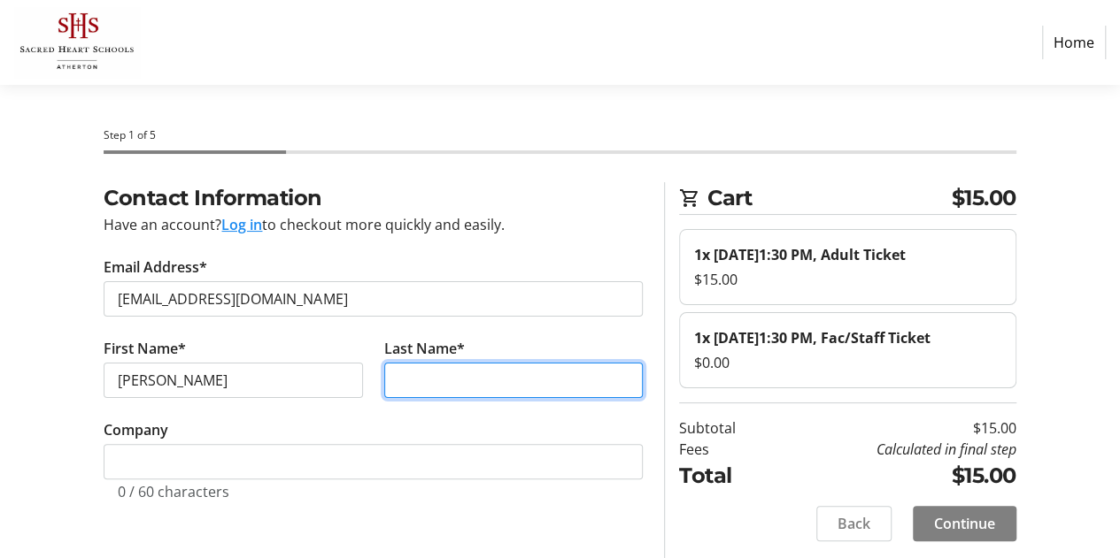
type input "[PERSON_NAME]"
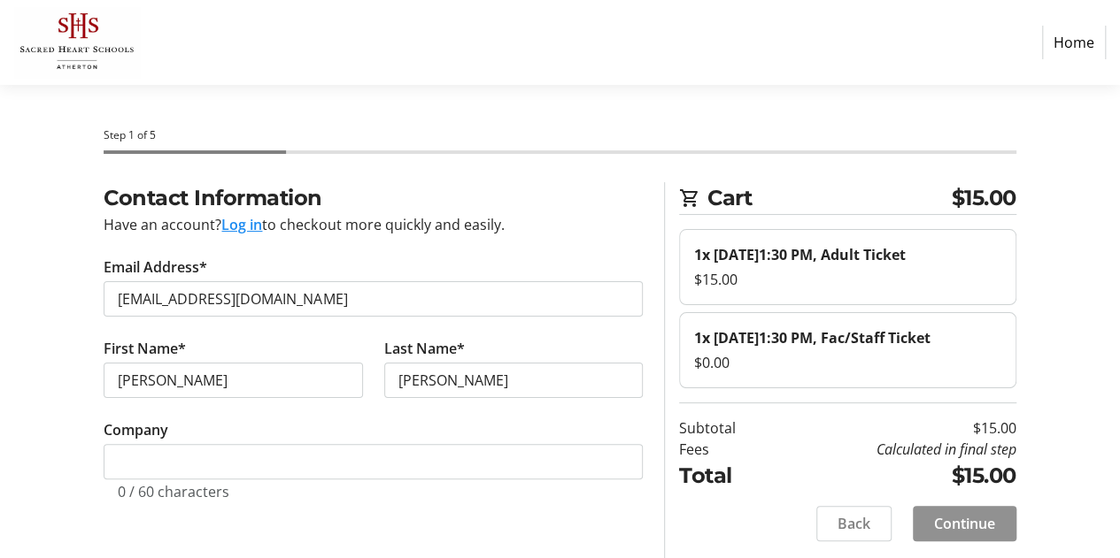
click at [936, 535] on span "Continue" at bounding box center [964, 523] width 61 height 21
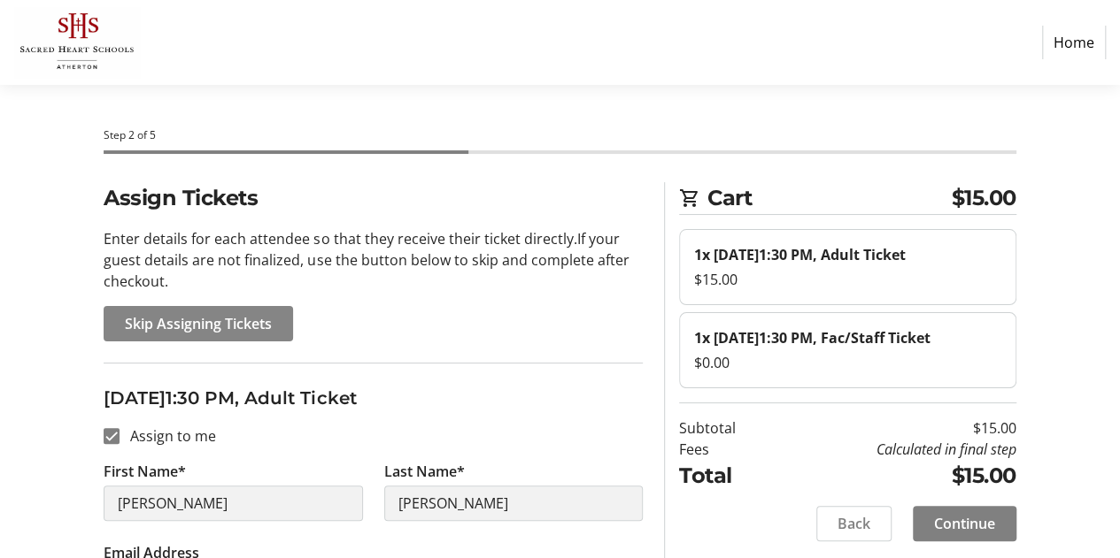
click at [235, 317] on span "Skip Assigning Tickets" at bounding box center [198, 323] width 147 height 21
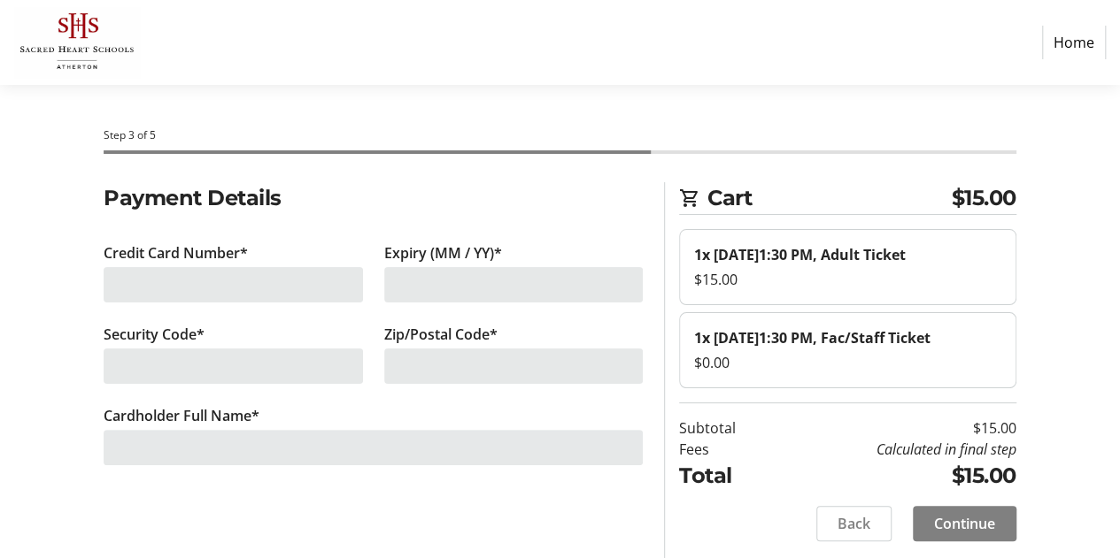
scroll to position [23, 0]
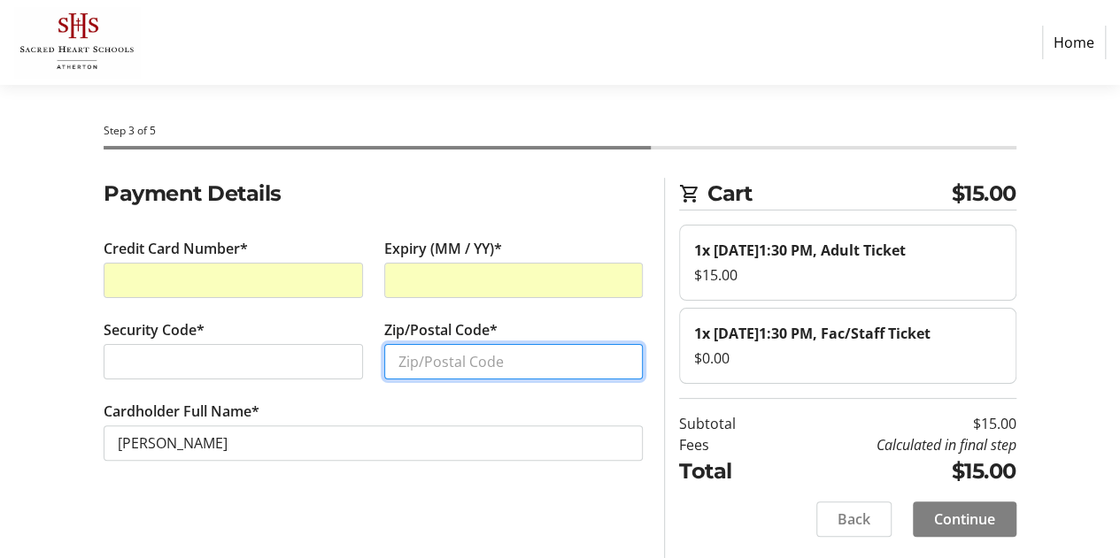
click at [439, 344] on input "Zip/Postal Code*" at bounding box center [513, 361] width 258 height 35
type input "94066"
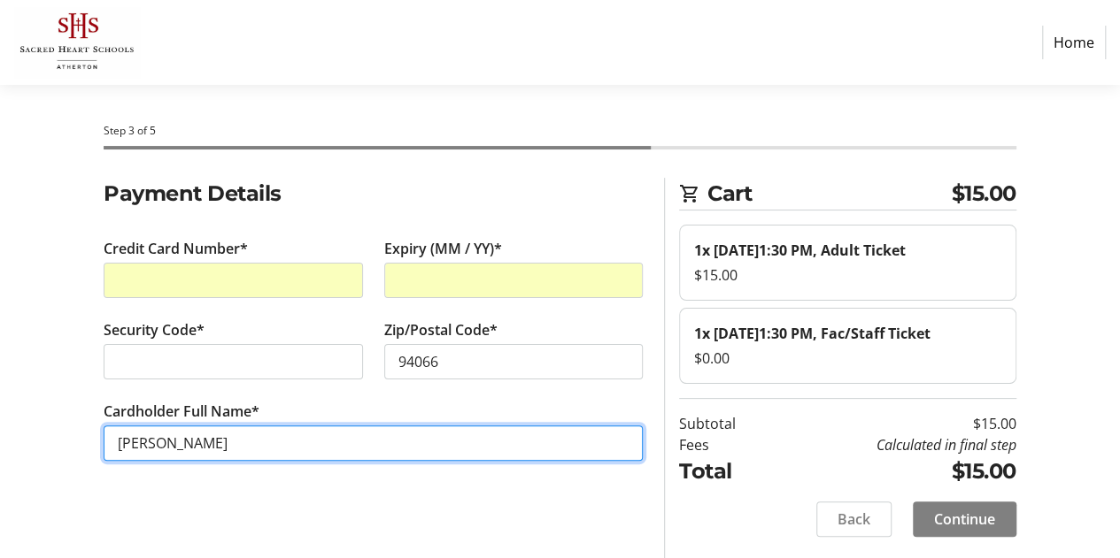
click at [190, 426] on input "[PERSON_NAME]" at bounding box center [373, 443] width 539 height 35
type input "[PERSON_NAME]"
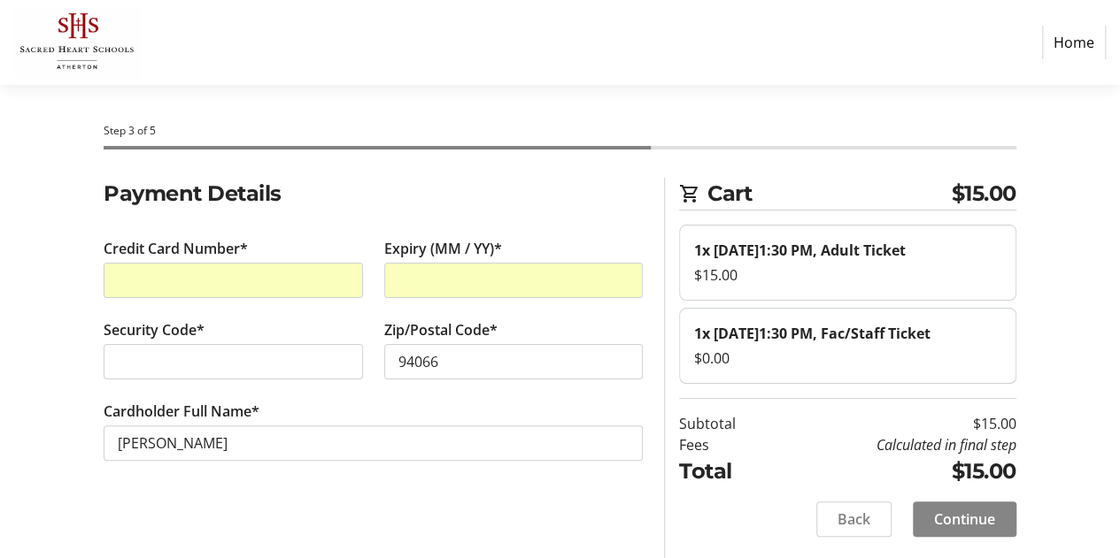
click at [946, 520] on span "Continue" at bounding box center [964, 519] width 61 height 21
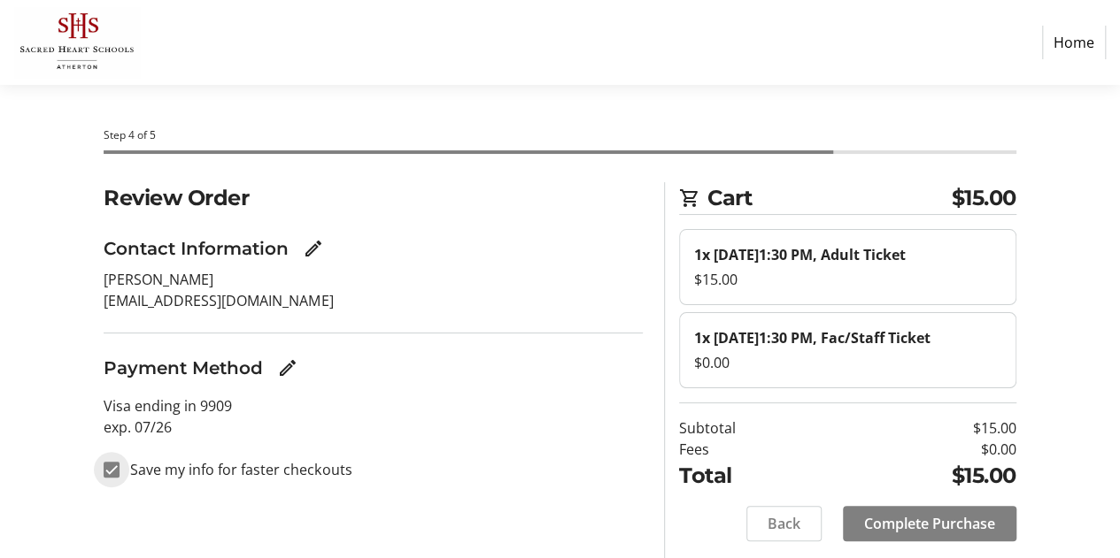
click at [119, 473] on input "Save my info for faster checkouts" at bounding box center [112, 470] width 16 height 16
checkbox input "false"
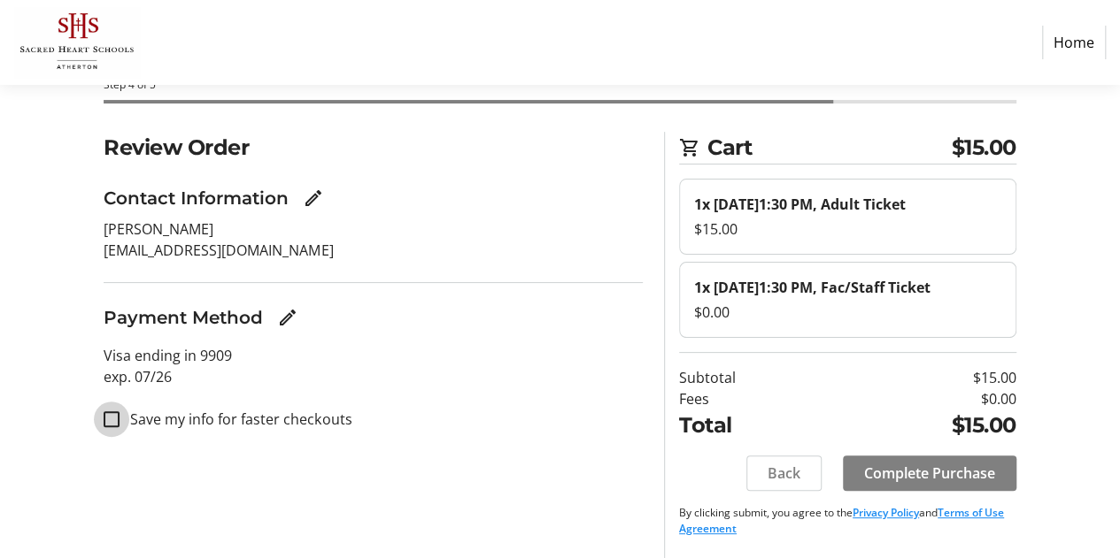
scroll to position [83, 0]
click at [892, 472] on span "Complete Purchase" at bounding box center [929, 473] width 131 height 21
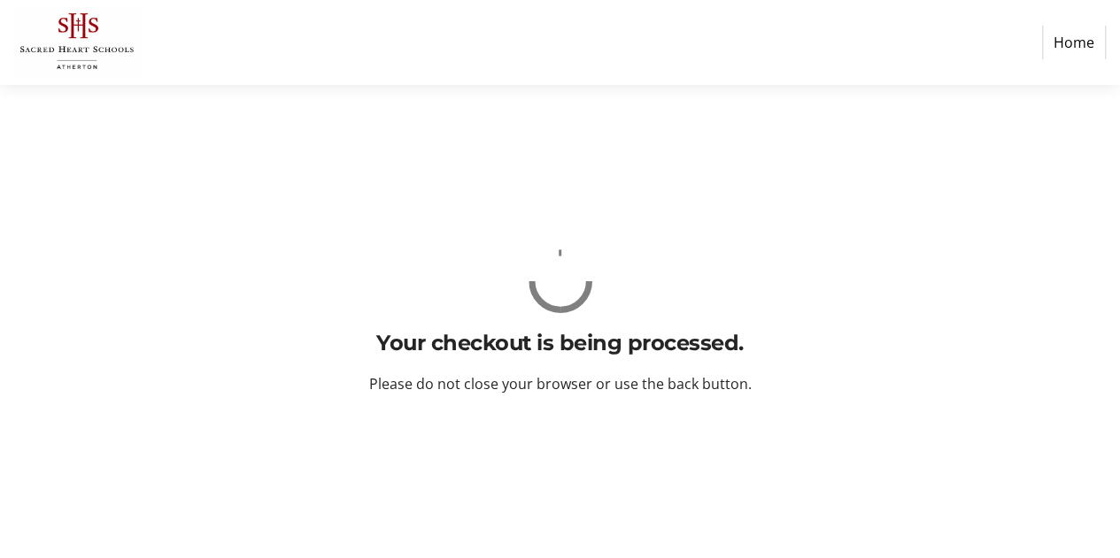
scroll to position [0, 0]
